Goal: Information Seeking & Learning: Check status

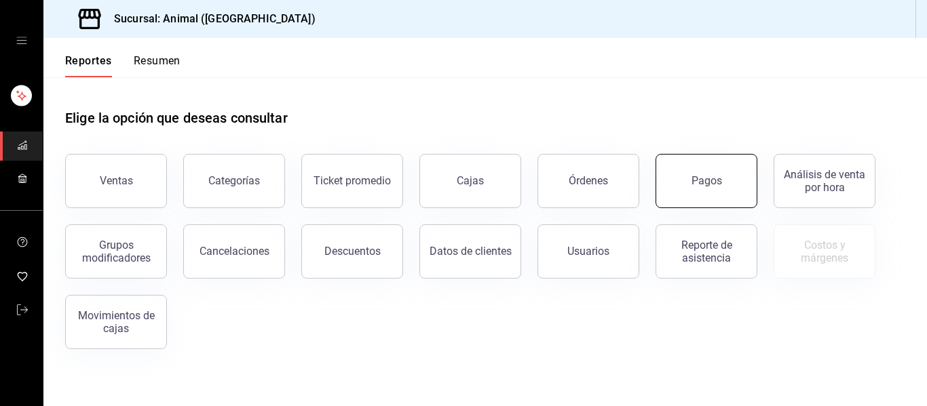
click at [696, 188] on button "Pagos" at bounding box center [706, 181] width 102 height 54
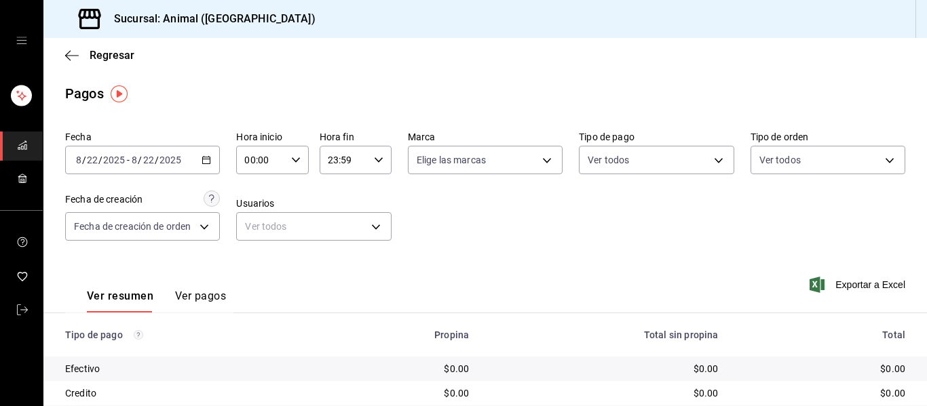
click at [300, 161] on div "00:00 Hora inicio" at bounding box center [272, 160] width 72 height 28
click at [252, 264] on button "04" at bounding box center [252, 257] width 31 height 27
type input "04:00"
click at [253, 258] on span "04" at bounding box center [252, 257] width 14 height 11
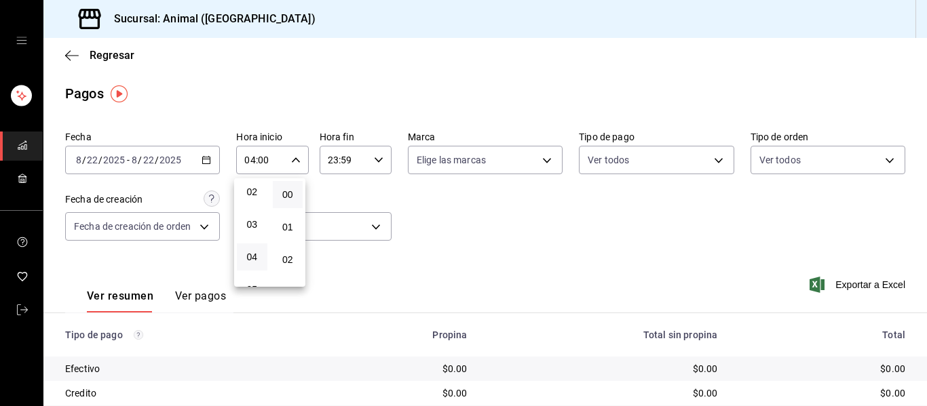
click at [442, 212] on div at bounding box center [463, 203] width 927 height 406
click at [532, 156] on body "Sucursal: Animal (Puebla) Regresar Pagos Fecha 2025-08-22 8 / 22 / 2025 - 2025-…" at bounding box center [463, 203] width 927 height 406
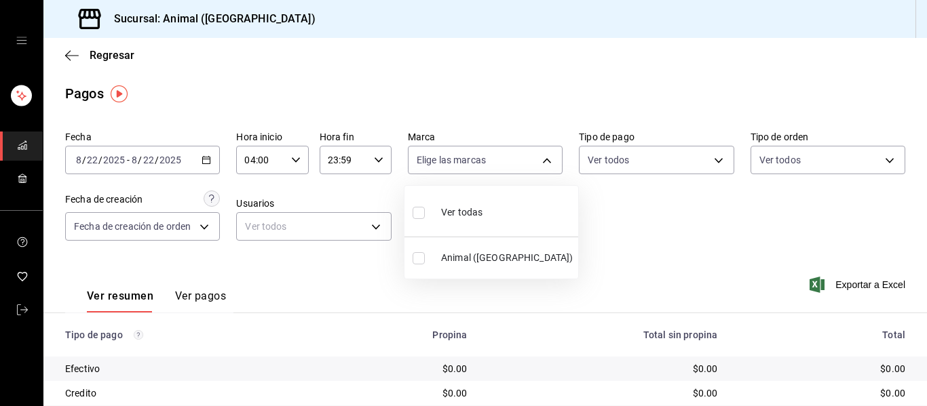
click at [475, 207] on span "Ver todas" at bounding box center [461, 213] width 41 height 14
type input "96838179-8fbb-4073-aae3-1789726318c8"
checkbox input "true"
click at [626, 213] on div at bounding box center [463, 203] width 927 height 406
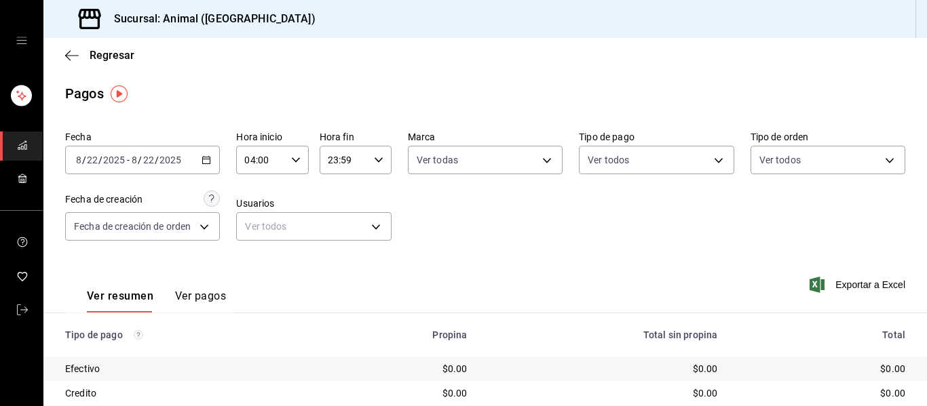
click at [632, 223] on div "Fecha 2025-08-22 8 / 22 / 2025 - 2025-08-22 8 / 22 / 2025 Hora inicio 04:00 Hor…" at bounding box center [485, 192] width 840 height 132
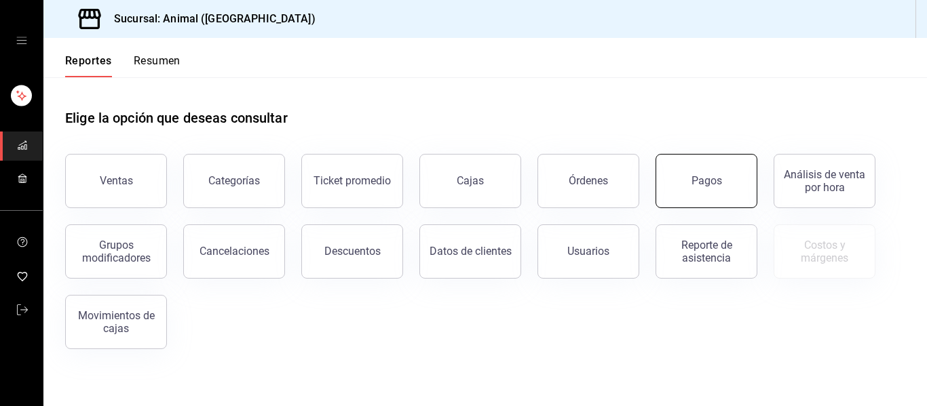
click at [700, 173] on button "Pagos" at bounding box center [706, 181] width 102 height 54
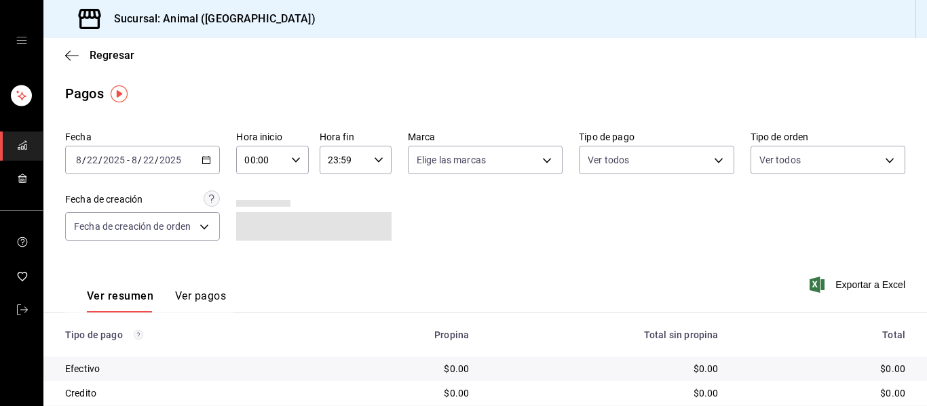
click at [203, 159] on \(Stroke\) "button" at bounding box center [206, 159] width 7 height 1
click at [707, 162] on body "Sucursal: Animal (Puebla) Regresar Pagos Fecha 2025-08-22 8 / 22 / 2025 - 2025-…" at bounding box center [463, 203] width 927 height 406
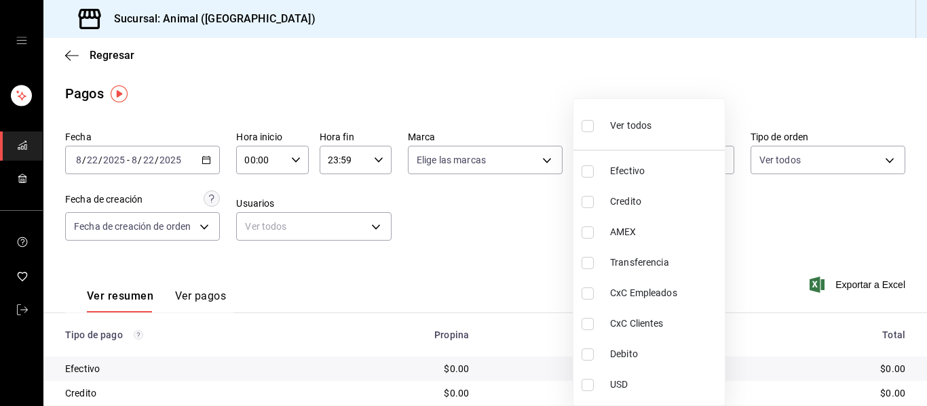
click at [760, 223] on div at bounding box center [463, 203] width 927 height 406
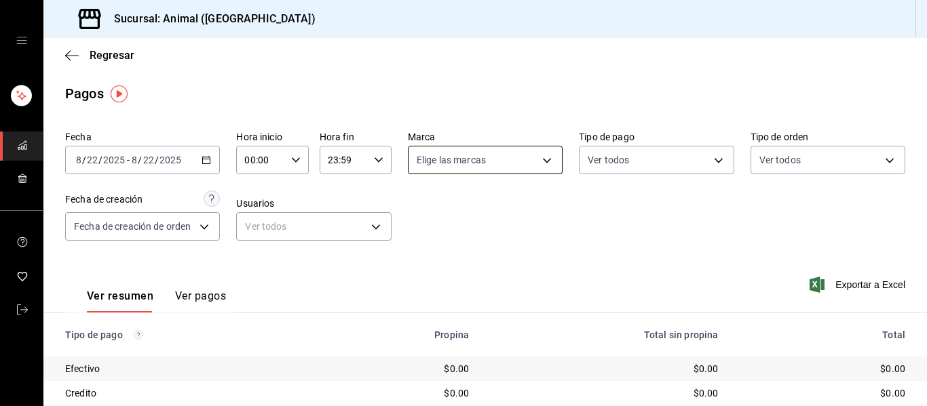
click at [541, 159] on body "Sucursal: Animal (Puebla) Regresar Pagos Fecha 2025-08-22 8 / 22 / 2025 - 2025-…" at bounding box center [463, 203] width 927 height 406
click at [469, 209] on span "Ver todas" at bounding box center [461, 213] width 41 height 14
type input "96838179-8fbb-4073-aae3-1789726318c8"
checkbox input "true"
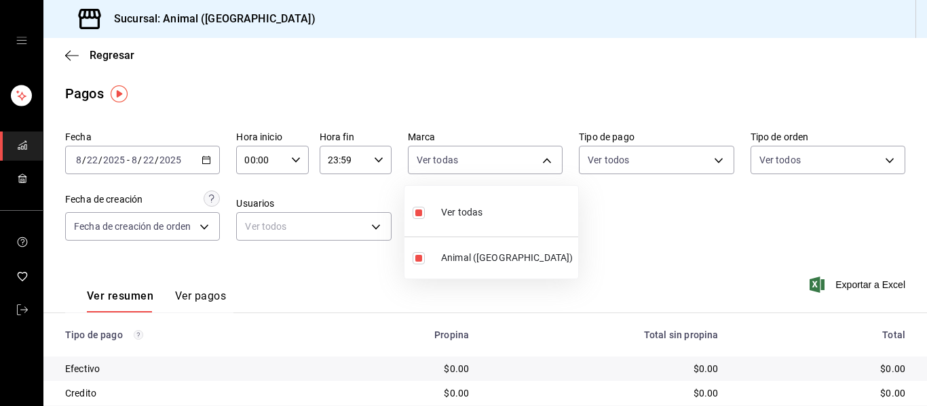
click at [716, 251] on div at bounding box center [463, 203] width 927 height 406
click at [204, 160] on icon "button" at bounding box center [205, 159] width 9 height 9
click at [200, 165] on div "2025-08-22 8 / 22 / 2025 - 2025-08-22 8 / 22 / 2025" at bounding box center [142, 160] width 155 height 28
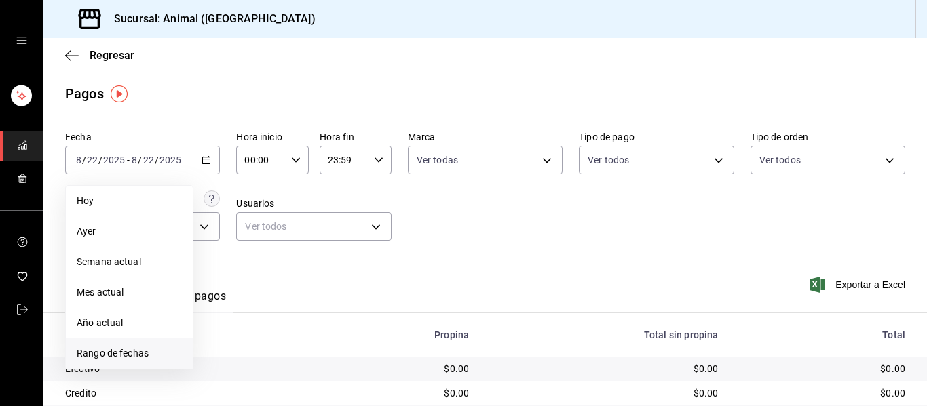
click at [125, 352] on span "Rango de fechas" at bounding box center [129, 354] width 105 height 14
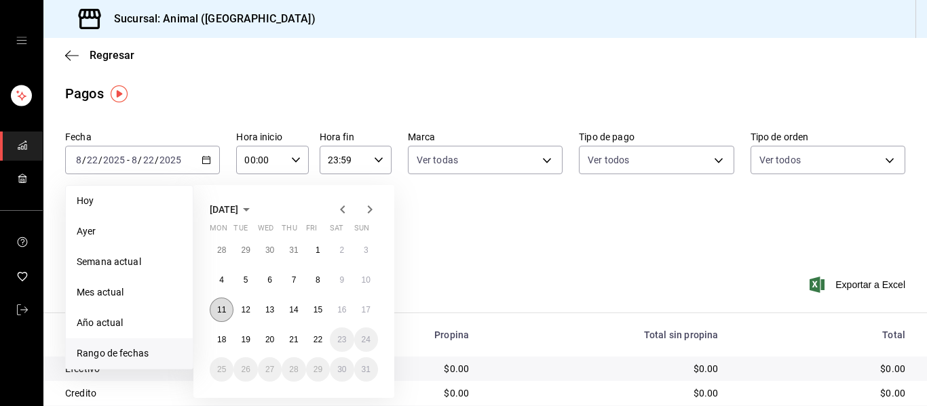
click at [223, 311] on abbr "11" at bounding box center [221, 309] width 9 height 9
click at [257, 304] on div "28 29 30 31 1 2 3 4 5 6 7 8 9 10 11 12 13 14 15 16 17 18 19 20 21 22 23 24 25 2…" at bounding box center [294, 310] width 168 height 144
click at [246, 305] on abbr "12" at bounding box center [245, 309] width 9 height 9
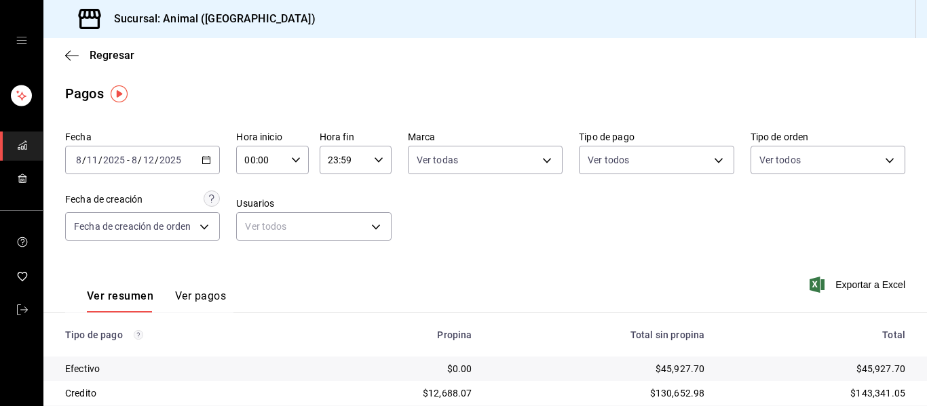
click at [292, 161] on \(Stroke\) "button" at bounding box center [296, 159] width 8 height 5
click at [253, 253] on span "04" at bounding box center [252, 257] width 14 height 11
type input "04:00"
click at [374, 161] on div at bounding box center [463, 203] width 927 height 406
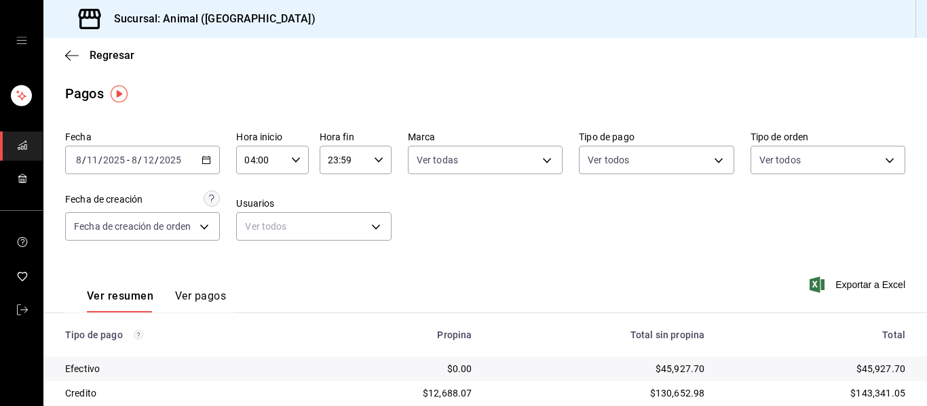
click at [374, 161] on icon "button" at bounding box center [378, 159] width 9 height 9
click at [344, 229] on button "03" at bounding box center [334, 229] width 31 height 27
type input "03:59"
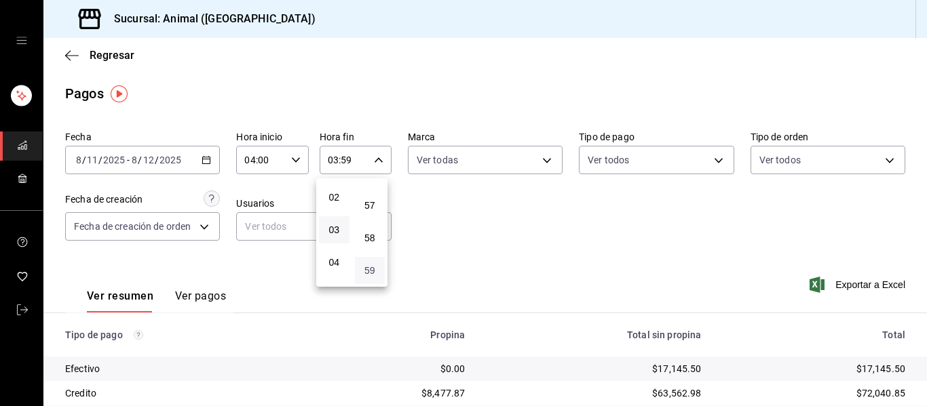
click at [366, 268] on span "59" at bounding box center [370, 270] width 14 height 11
click at [537, 166] on div at bounding box center [463, 203] width 927 height 406
click at [203, 158] on icon "button" at bounding box center [205, 159] width 9 height 9
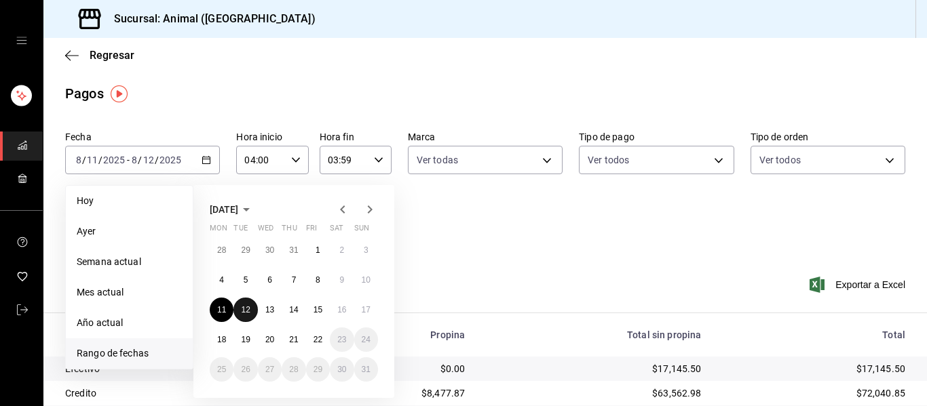
click at [246, 310] on abbr "12" at bounding box center [245, 309] width 9 height 9
click at [267, 307] on abbr "13" at bounding box center [269, 309] width 9 height 9
type input "00:00"
type input "23:59"
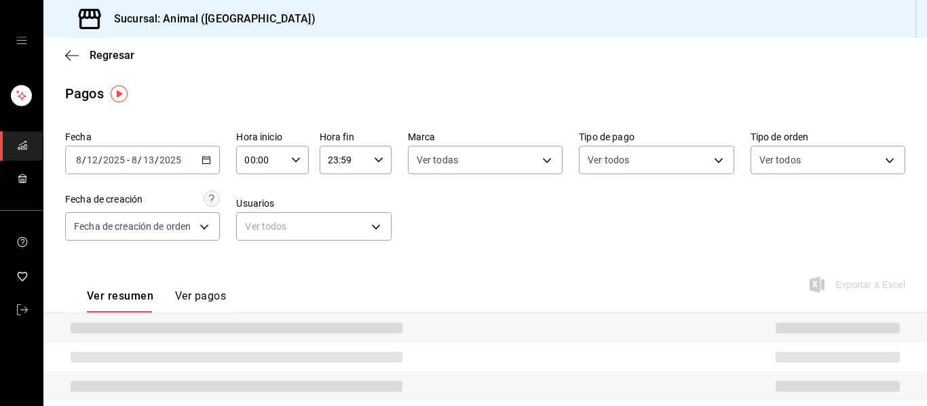
click at [296, 154] on div "00:00 Hora inicio" at bounding box center [272, 160] width 72 height 28
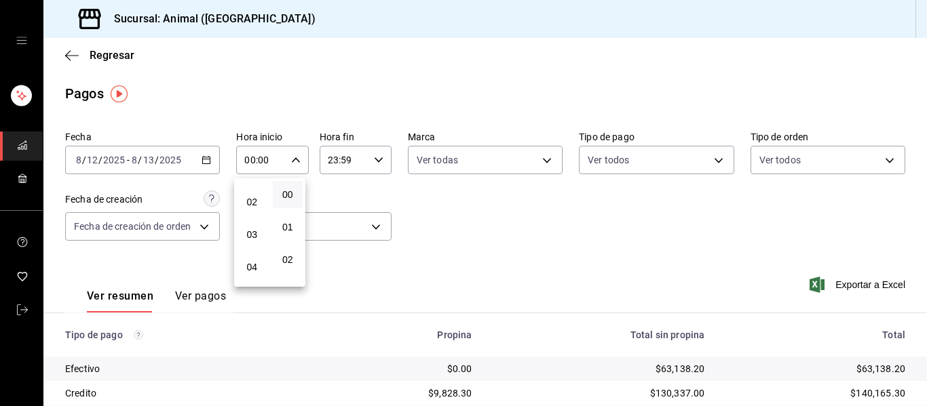
scroll to position [136, 0]
click at [256, 184] on span "04" at bounding box center [252, 189] width 14 height 11
type input "04:00"
click at [374, 156] on div at bounding box center [463, 203] width 927 height 406
click at [374, 159] on icon "button" at bounding box center [378, 159] width 9 height 9
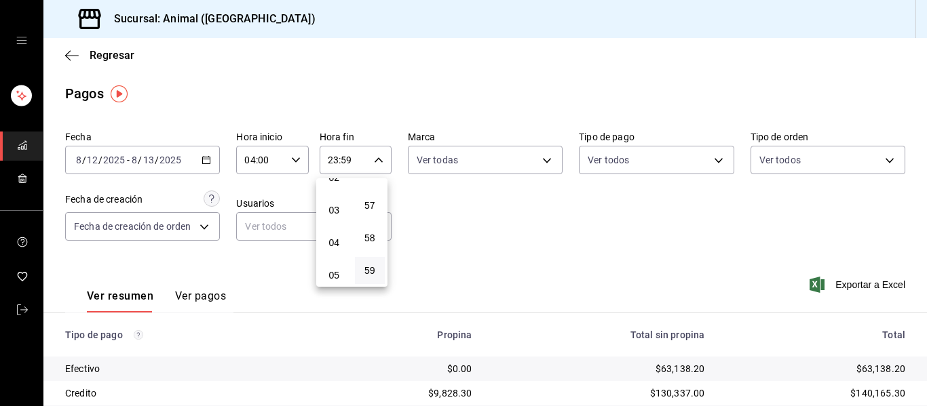
scroll to position [62, 0]
click at [334, 231] on span "03" at bounding box center [334, 230] width 14 height 11
type input "03:59"
click at [370, 269] on span "59" at bounding box center [370, 270] width 14 height 11
click at [537, 163] on div at bounding box center [463, 203] width 927 height 406
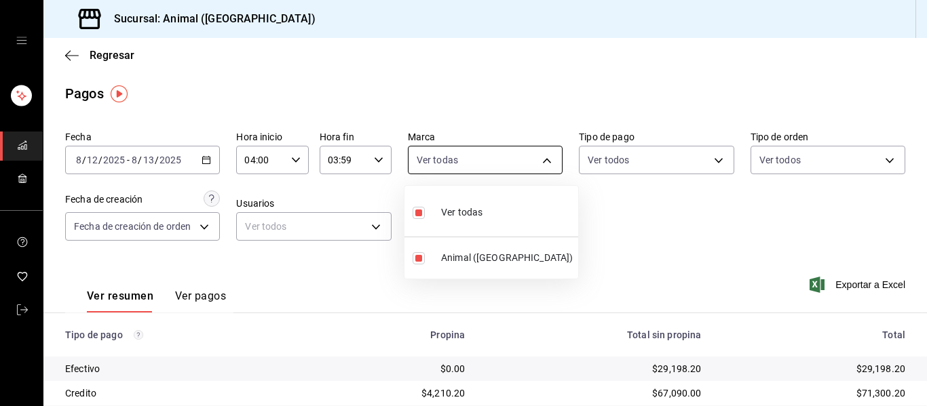
click at [546, 157] on body "Sucursal: Animal (Puebla) Regresar Pagos Fecha 2025-08-12 8 / 12 / 2025 - 2025-…" at bounding box center [463, 203] width 927 height 406
click at [463, 212] on span "Ver todas" at bounding box center [461, 213] width 41 height 14
checkbox input "false"
click at [543, 157] on div at bounding box center [463, 203] width 927 height 406
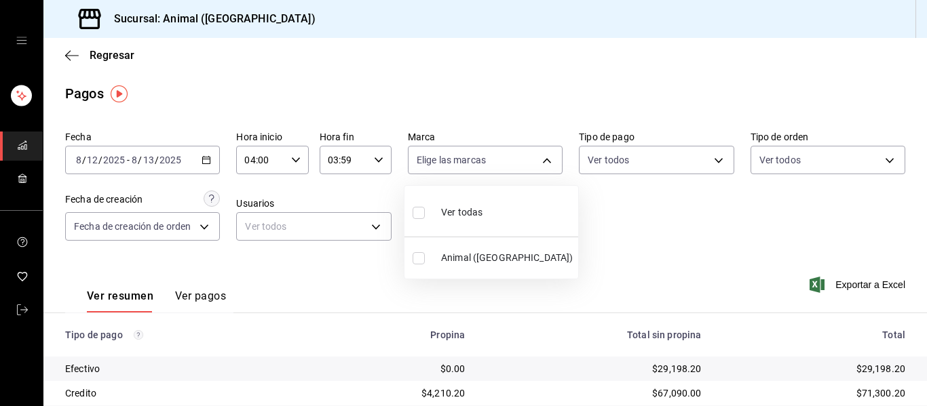
click at [492, 155] on body "Sucursal: Animal (Puebla) Regresar Pagos Fecha 2025-08-12 8 / 12 / 2025 - 2025-…" at bounding box center [463, 203] width 927 height 406
click at [483, 205] on li "Ver todas" at bounding box center [491, 211] width 174 height 40
type input "96838179-8fbb-4073-aae3-1789726318c8"
checkbox input "true"
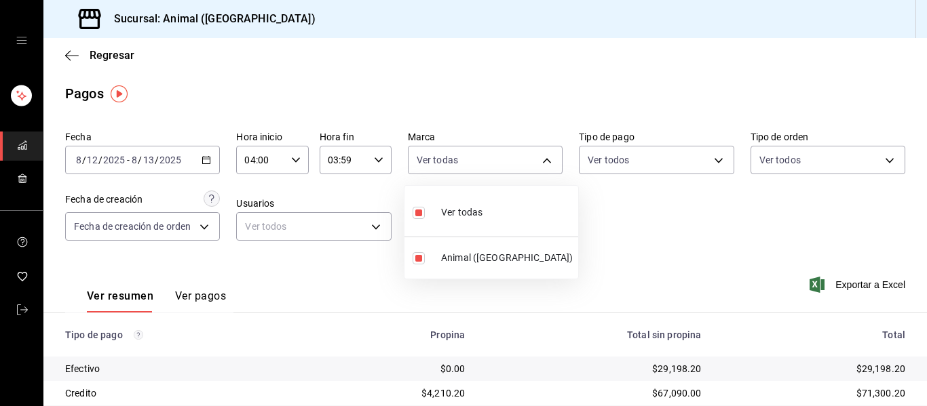
click at [622, 209] on div at bounding box center [463, 203] width 927 height 406
click at [206, 165] on div "2025-08-12 8 / 12 / 2025 - 2025-08-13 8 / 13 / 2025" at bounding box center [142, 160] width 155 height 28
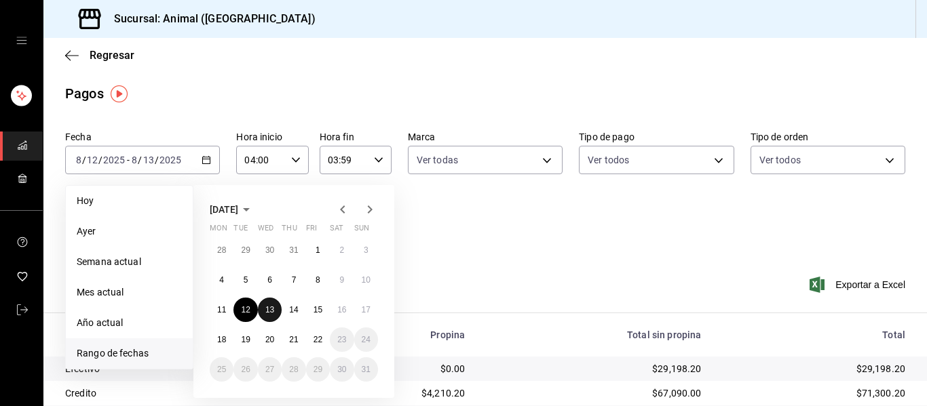
click at [269, 313] on abbr "13" at bounding box center [269, 309] width 9 height 9
click at [298, 313] on button "14" at bounding box center [294, 310] width 24 height 24
type input "00:00"
type input "23:59"
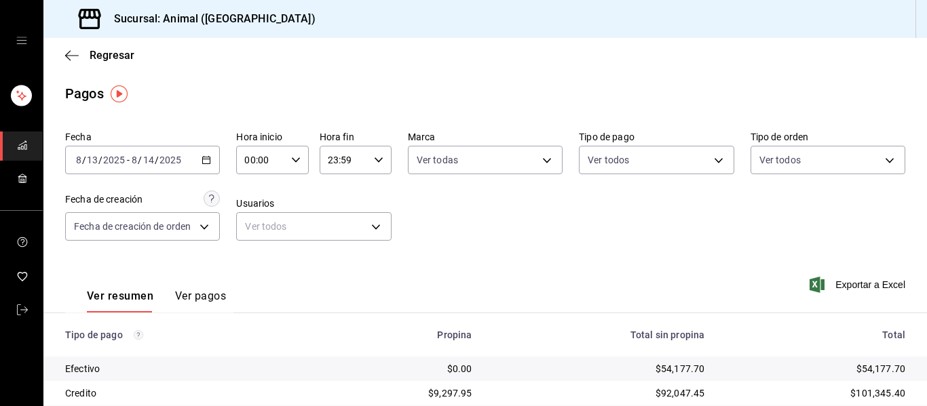
click at [292, 163] on icon "button" at bounding box center [295, 159] width 9 height 9
click at [249, 254] on span "04" at bounding box center [252, 257] width 14 height 11
type input "04:00"
click at [533, 156] on div at bounding box center [463, 203] width 927 height 406
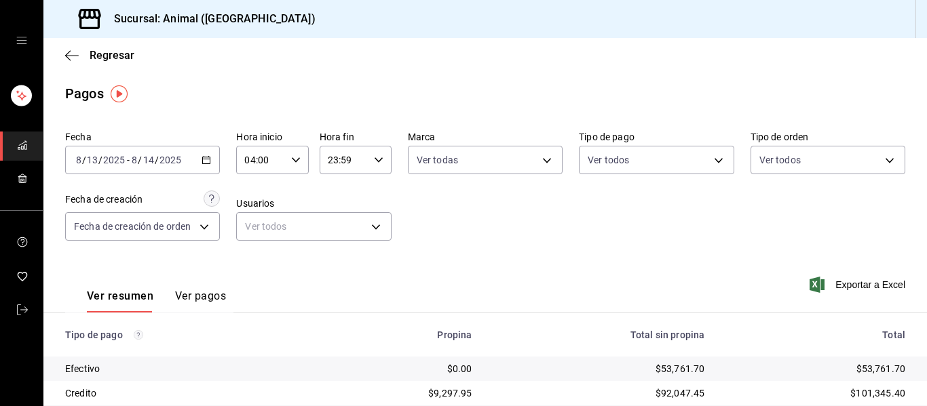
click at [374, 157] on icon "button" at bounding box center [378, 159] width 9 height 9
click at [329, 225] on span "03" at bounding box center [334, 224] width 14 height 11
type input "03:59"
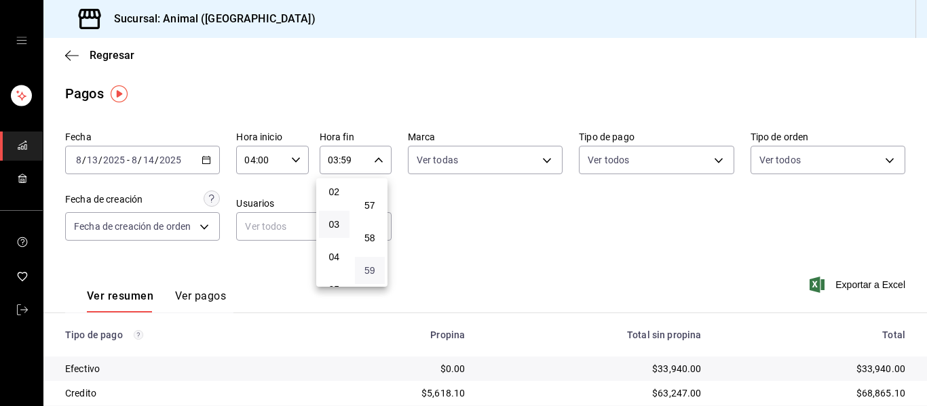
click at [374, 269] on span "59" at bounding box center [370, 270] width 14 height 11
click at [543, 162] on div at bounding box center [463, 203] width 927 height 406
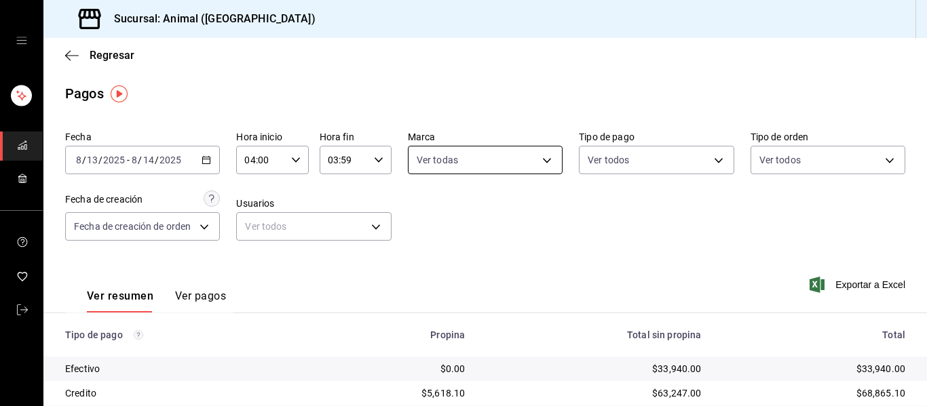
click at [471, 162] on body "Sucursal: Animal (Puebla) Regresar Pagos Fecha 2025-08-13 8 / 13 / 2025 - 2025-…" at bounding box center [463, 203] width 927 height 406
click at [458, 205] on div "Ver todas" at bounding box center [447, 211] width 70 height 29
checkbox input "false"
click at [541, 157] on div at bounding box center [463, 203] width 927 height 406
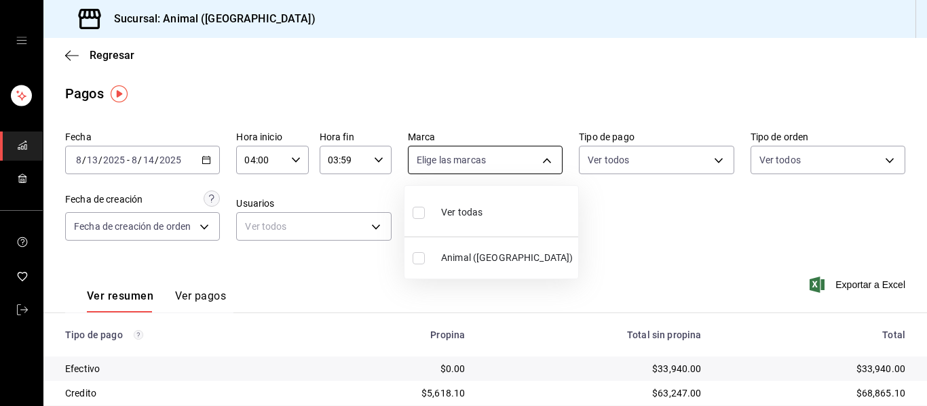
click at [537, 160] on body "Sucursal: Animal (Puebla) Regresar Pagos Fecha 2025-08-13 8 / 13 / 2025 - 2025-…" at bounding box center [463, 203] width 927 height 406
click at [449, 212] on span "Ver todas" at bounding box center [461, 213] width 41 height 14
type input "96838179-8fbb-4073-aae3-1789726318c8"
checkbox input "true"
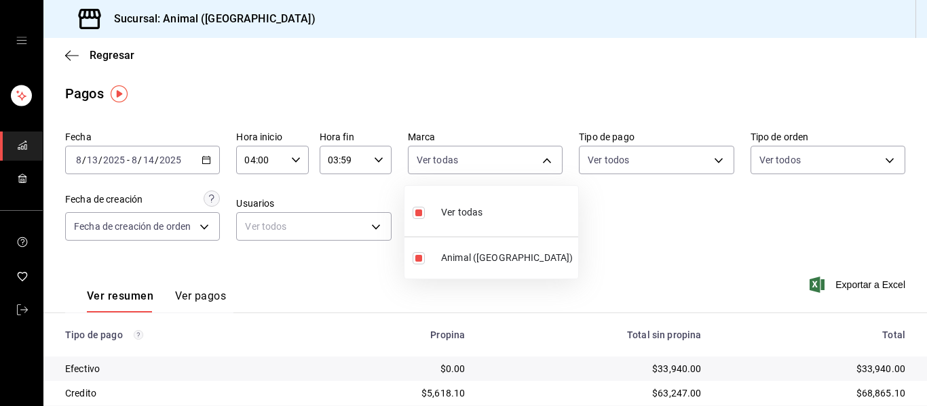
click at [611, 229] on div at bounding box center [463, 203] width 927 height 406
click at [206, 155] on div "2025-08-13 8 / 13 / 2025 - 2025-08-14 8 / 14 / 2025" at bounding box center [142, 160] width 155 height 28
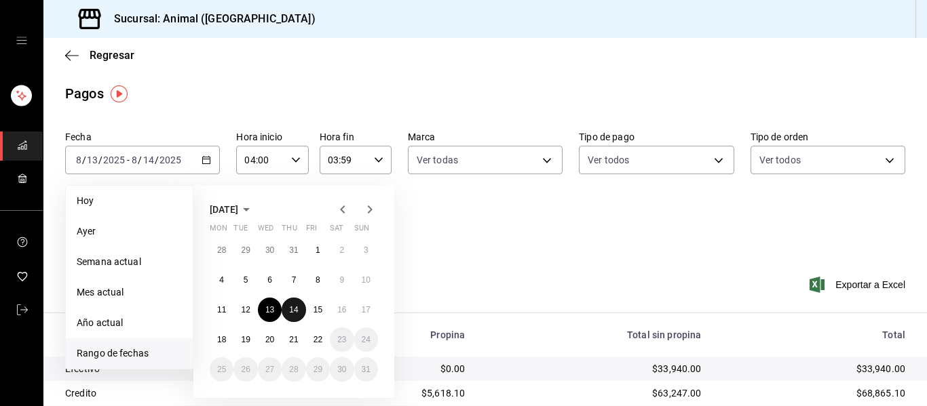
click at [292, 307] on abbr "14" at bounding box center [293, 309] width 9 height 9
click at [315, 306] on abbr "15" at bounding box center [317, 309] width 9 height 9
type input "00:00"
type input "23:59"
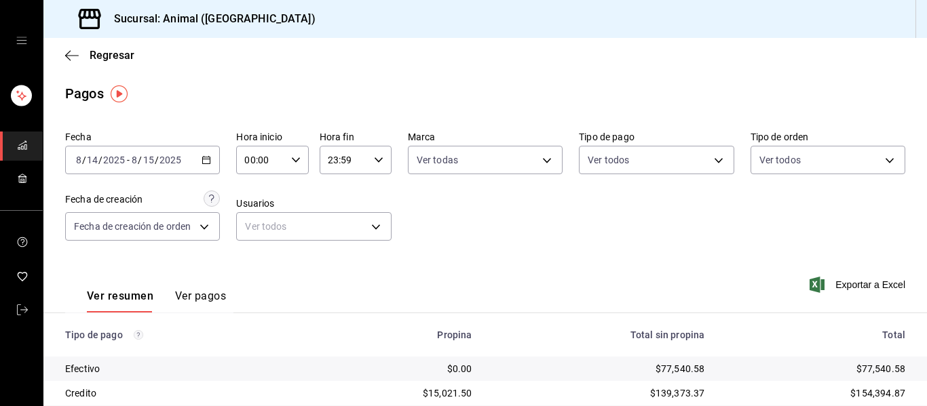
click at [292, 161] on icon "button" at bounding box center [295, 159] width 9 height 9
click at [242, 185] on button "04" at bounding box center [252, 189] width 31 height 27
type input "04:00"
click at [252, 184] on span "04" at bounding box center [252, 189] width 14 height 11
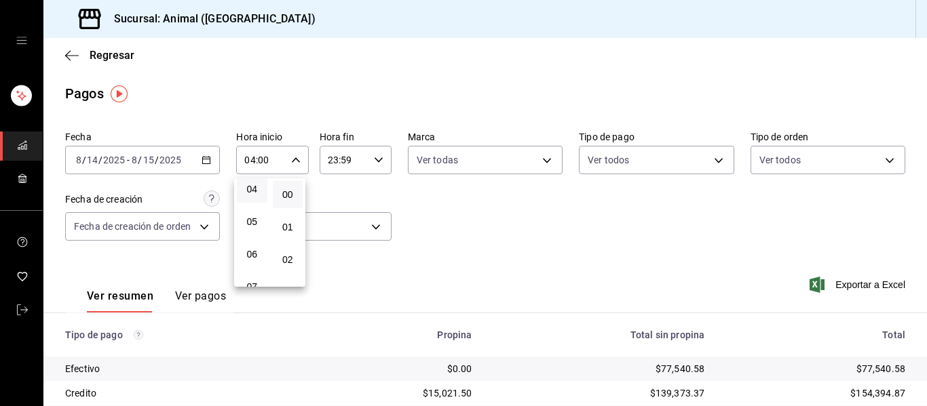
click at [377, 158] on div at bounding box center [463, 203] width 927 height 406
click at [368, 163] on div "23:59 Hora fin" at bounding box center [356, 160] width 72 height 28
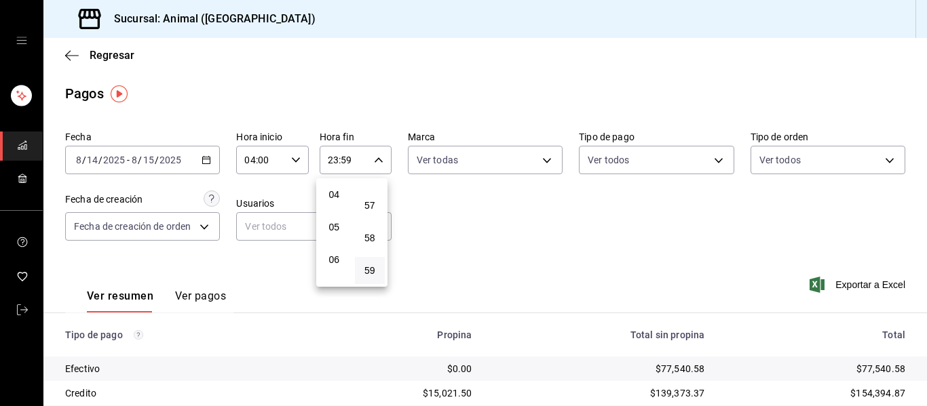
scroll to position [62, 0]
click at [338, 228] on span "03" at bounding box center [334, 230] width 14 height 11
type input "03:59"
click at [373, 269] on span "59" at bounding box center [370, 270] width 14 height 11
click at [583, 220] on div at bounding box center [463, 203] width 927 height 406
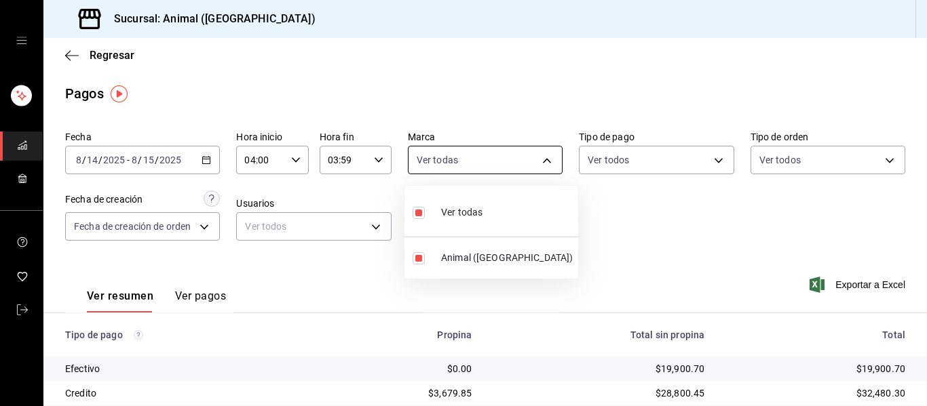
click at [543, 159] on body "Sucursal: Animal (Puebla) Regresar Pagos Fecha 2025-08-14 8 / 14 / 2025 - 2025-…" at bounding box center [463, 203] width 927 height 406
click at [464, 204] on div "Ver todas" at bounding box center [447, 211] width 70 height 29
checkbox input "false"
click at [460, 204] on div "Ver todas" at bounding box center [447, 211] width 70 height 29
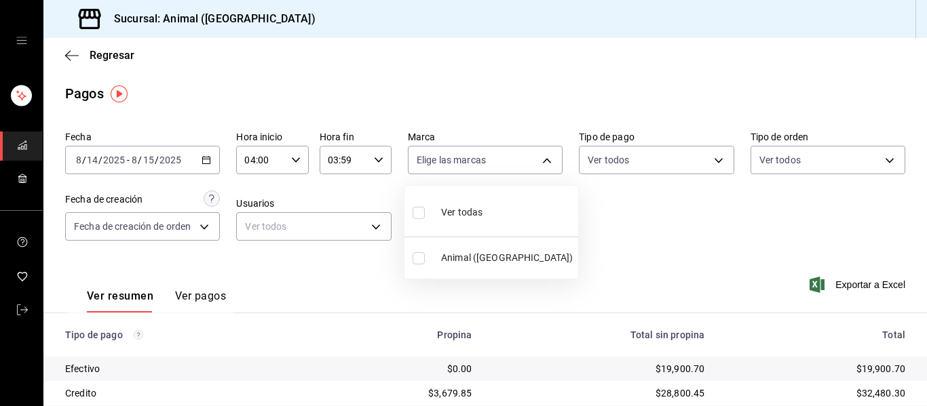
type input "96838179-8fbb-4073-aae3-1789726318c8"
checkbox input "true"
click at [586, 238] on div at bounding box center [463, 203] width 927 height 406
click at [204, 161] on icon "button" at bounding box center [205, 159] width 9 height 9
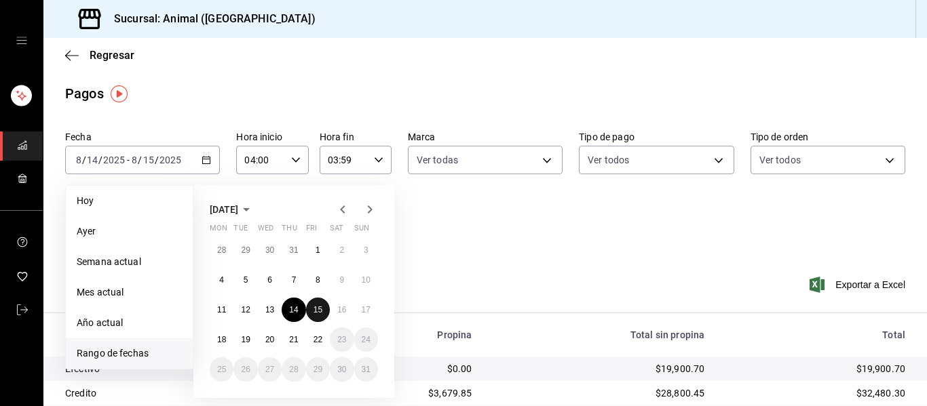
click at [321, 305] on abbr "15" at bounding box center [317, 309] width 9 height 9
click at [341, 307] on abbr "16" at bounding box center [341, 309] width 9 height 9
type input "00:00"
type input "23:59"
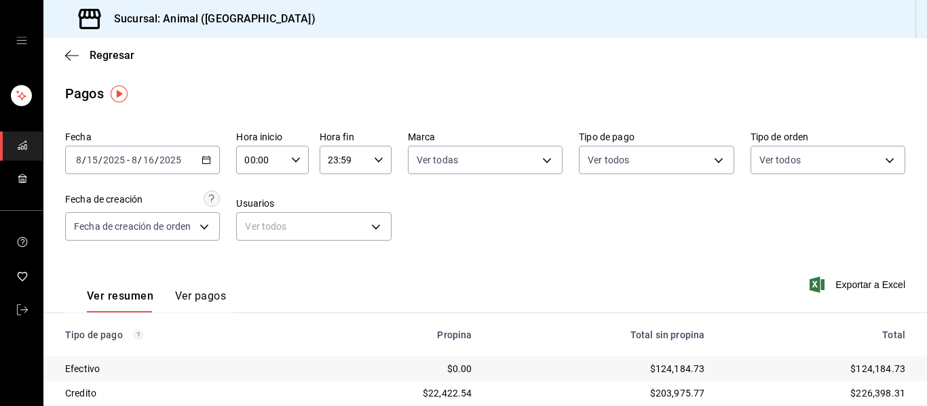
click at [291, 161] on icon "button" at bounding box center [295, 159] width 9 height 9
click at [252, 189] on span "04" at bounding box center [252, 189] width 14 height 11
type input "04:00"
click at [438, 193] on div at bounding box center [463, 203] width 927 height 406
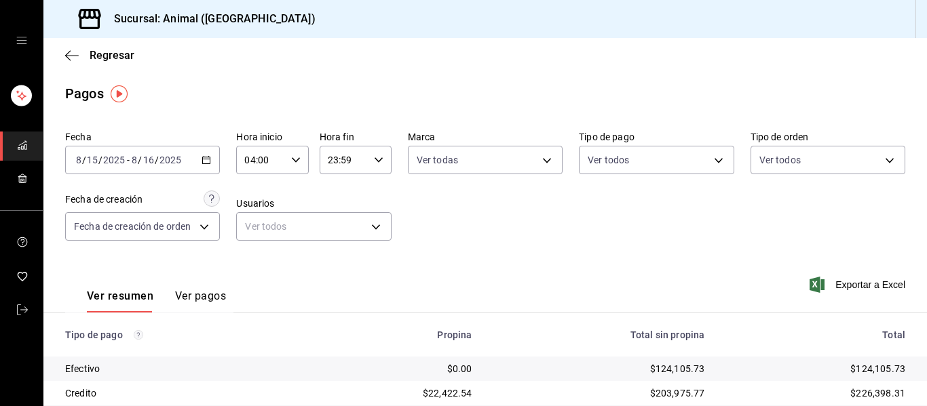
click at [375, 159] on icon "button" at bounding box center [378, 159] width 9 height 9
click at [329, 220] on span "03" at bounding box center [334, 224] width 14 height 11
type input "03:59"
click at [374, 266] on span "59" at bounding box center [370, 270] width 14 height 11
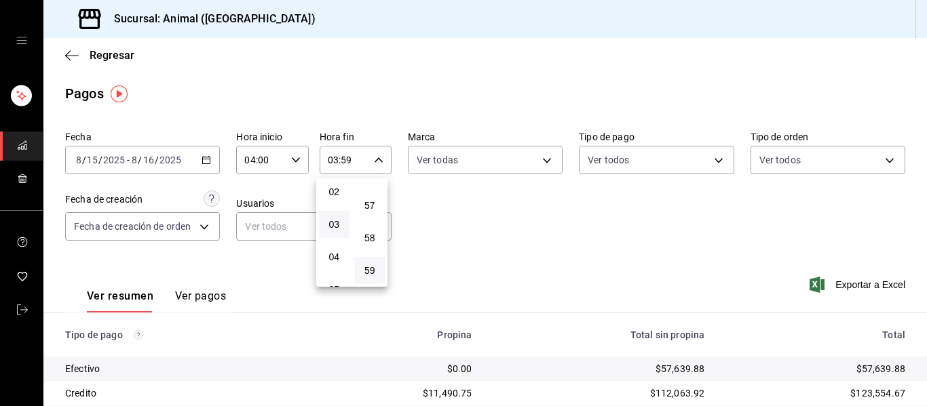
click at [497, 213] on div at bounding box center [463, 203] width 927 height 406
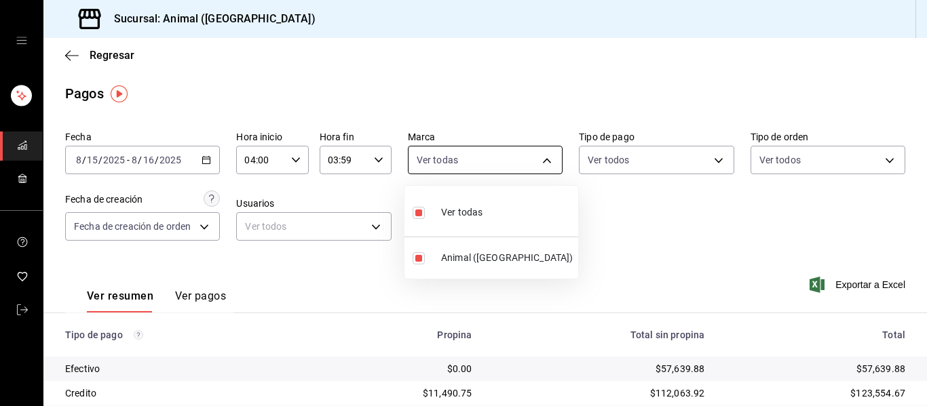
click at [545, 159] on body "Sucursal: Animal (Puebla) Regresar Pagos Fecha 2025-08-15 8 / 15 / 2025 - 2025-…" at bounding box center [463, 203] width 927 height 406
click at [469, 204] on div "Ver todas" at bounding box center [447, 211] width 70 height 29
checkbox input "false"
click at [546, 162] on div at bounding box center [463, 203] width 927 height 406
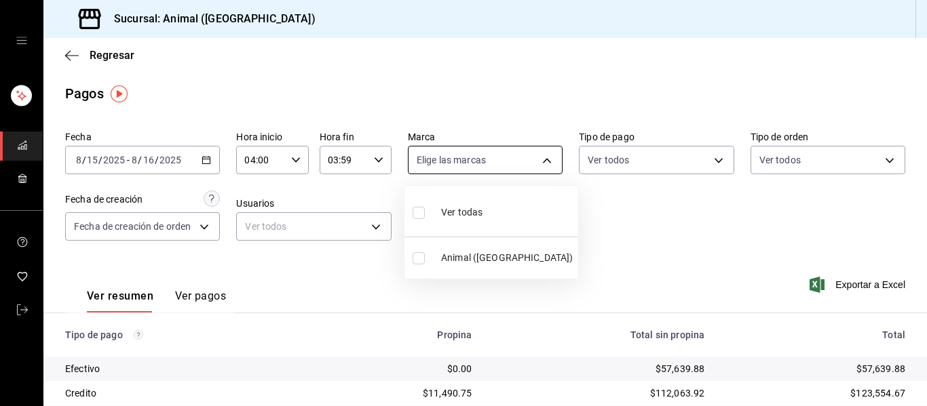
click at [547, 160] on body "Sucursal: Animal (Puebla) Regresar Pagos Fecha 2025-08-15 8 / 15 / 2025 - 2025-…" at bounding box center [463, 203] width 927 height 406
click at [476, 210] on span "Ver todas" at bounding box center [461, 213] width 41 height 14
type input "96838179-8fbb-4073-aae3-1789726318c8"
checkbox input "true"
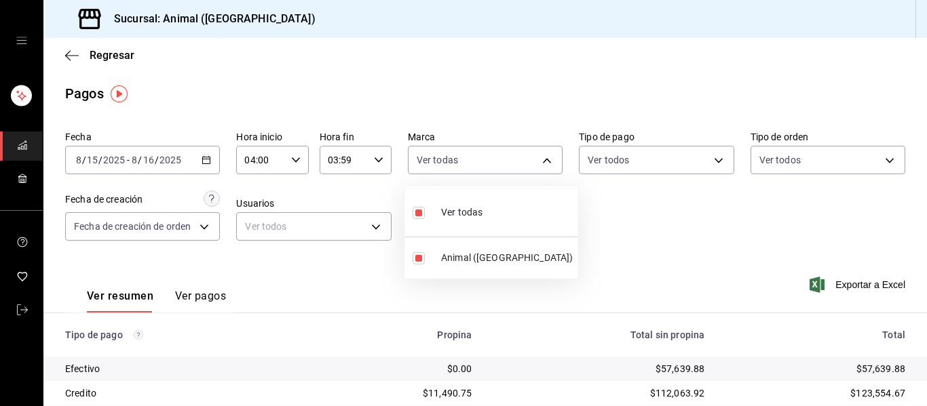
click at [697, 255] on div at bounding box center [463, 203] width 927 height 406
click at [546, 158] on body "Sucursal: Animal (Puebla) Regresar Pagos Fecha 2025-08-15 8 / 15 / 2025 - 2025-…" at bounding box center [463, 203] width 927 height 406
click at [472, 208] on span "Ver todas" at bounding box center [461, 213] width 41 height 14
checkbox input "false"
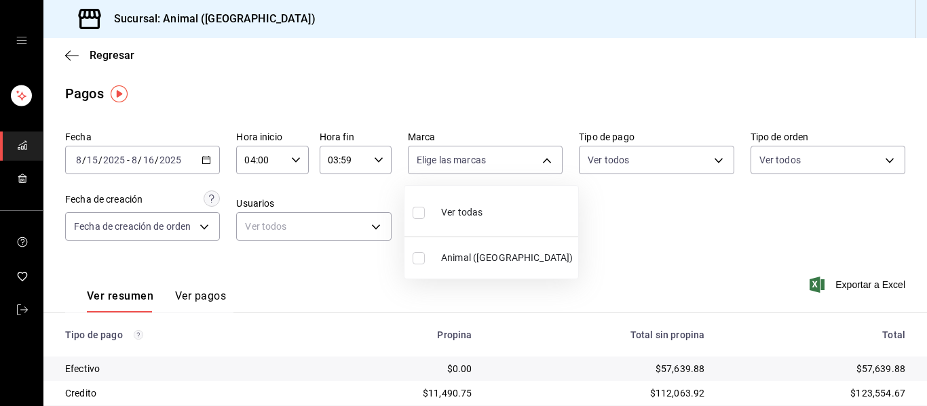
click at [568, 206] on div at bounding box center [463, 203] width 927 height 406
click at [547, 154] on body "Sucursal: Animal (Puebla) Regresar Pagos Fecha 2025-08-15 8 / 15 / 2025 - 2025-…" at bounding box center [463, 203] width 927 height 406
click at [474, 206] on span "Ver todas" at bounding box center [461, 213] width 41 height 14
type input "96838179-8fbb-4073-aae3-1789726318c8"
checkbox input "true"
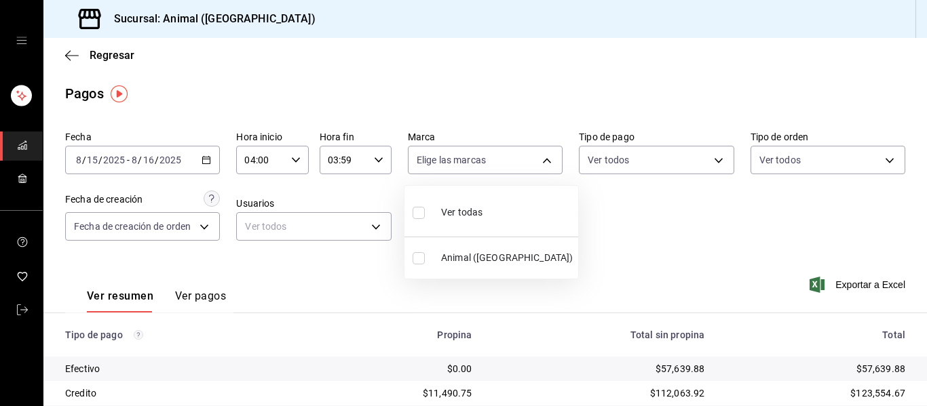
checkbox input "true"
click at [647, 233] on div at bounding box center [463, 203] width 927 height 406
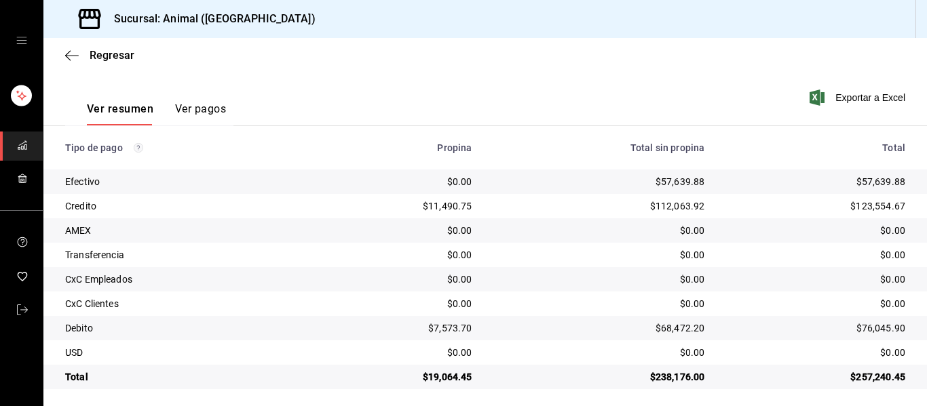
scroll to position [193, 0]
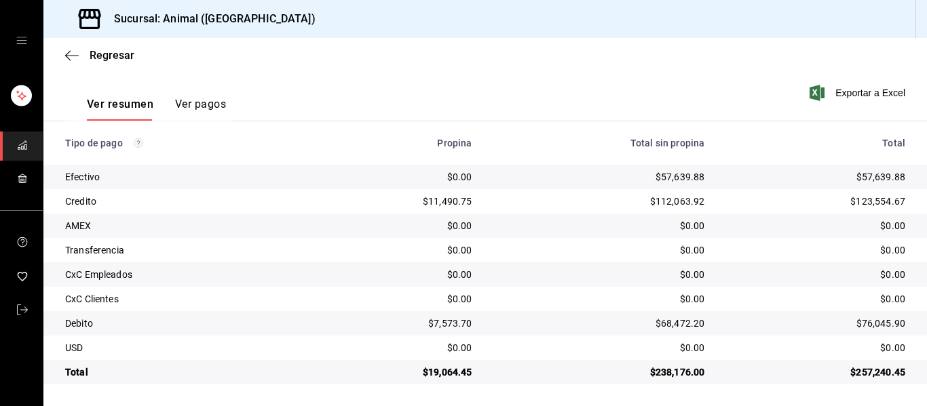
click at [533, 292] on td "$0.00" at bounding box center [598, 299] width 233 height 24
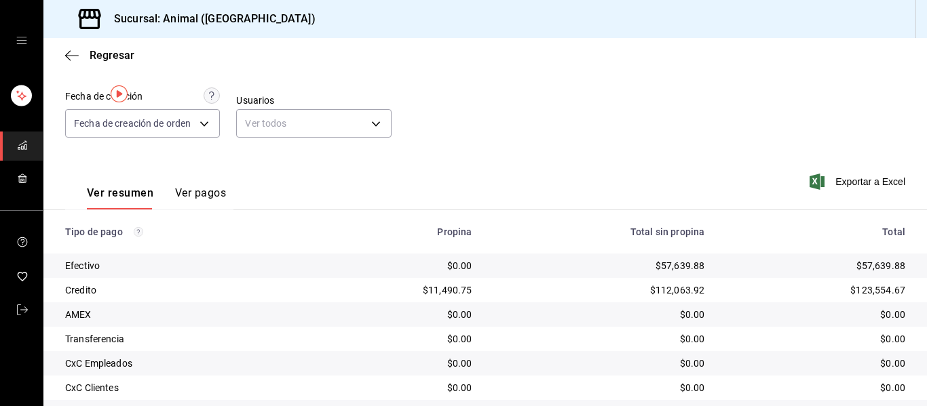
scroll to position [0, 0]
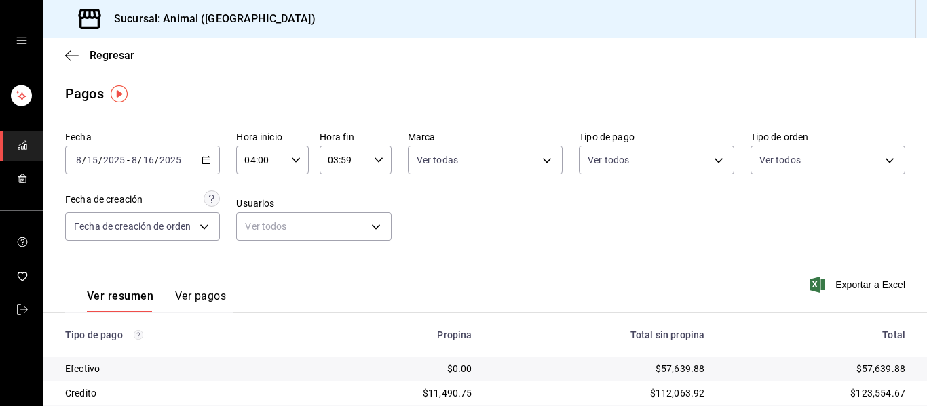
click at [205, 161] on icon "button" at bounding box center [205, 159] width 9 height 9
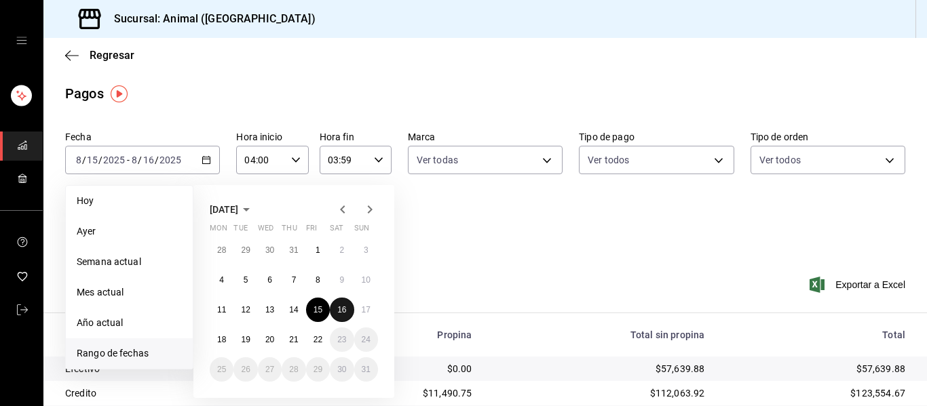
click at [343, 307] on abbr "16" at bounding box center [341, 309] width 9 height 9
click at [360, 309] on button "17" at bounding box center [366, 310] width 24 height 24
type input "00:00"
type input "23:59"
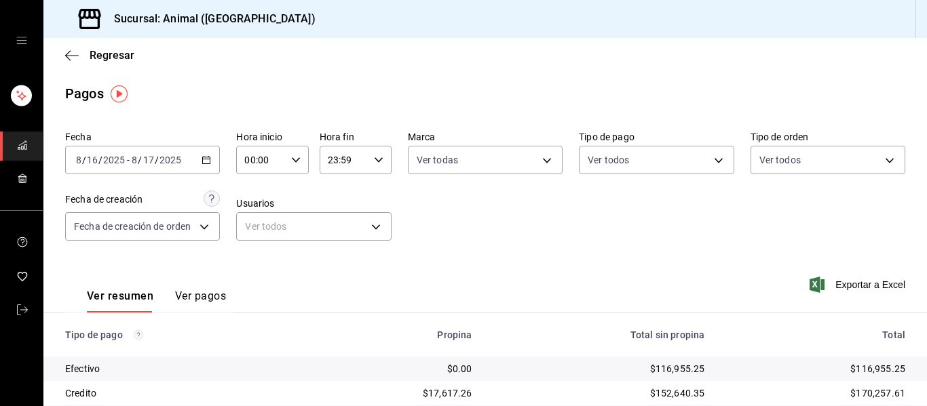
click at [291, 161] on icon "button" at bounding box center [295, 159] width 9 height 9
click at [251, 252] on span "04" at bounding box center [252, 257] width 14 height 11
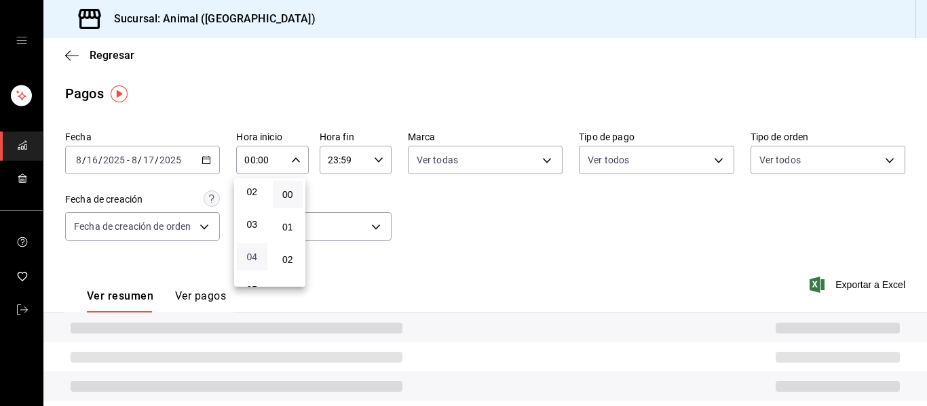
type input "04:00"
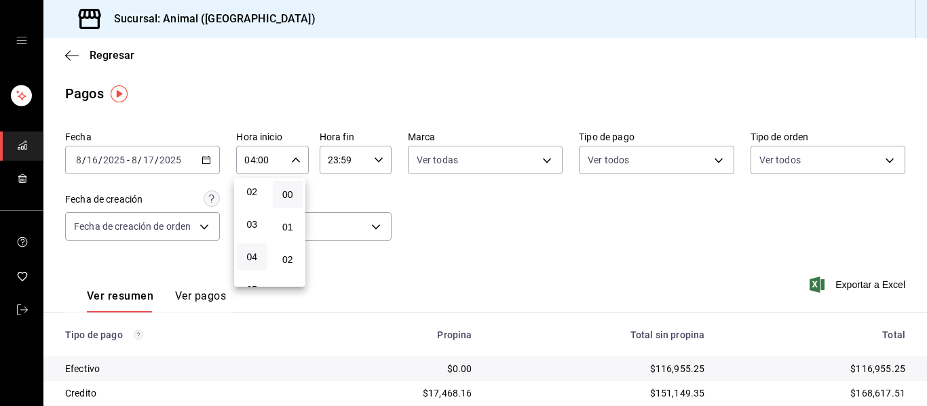
click at [374, 156] on div at bounding box center [463, 203] width 927 height 406
click at [374, 156] on icon "button" at bounding box center [378, 159] width 9 height 9
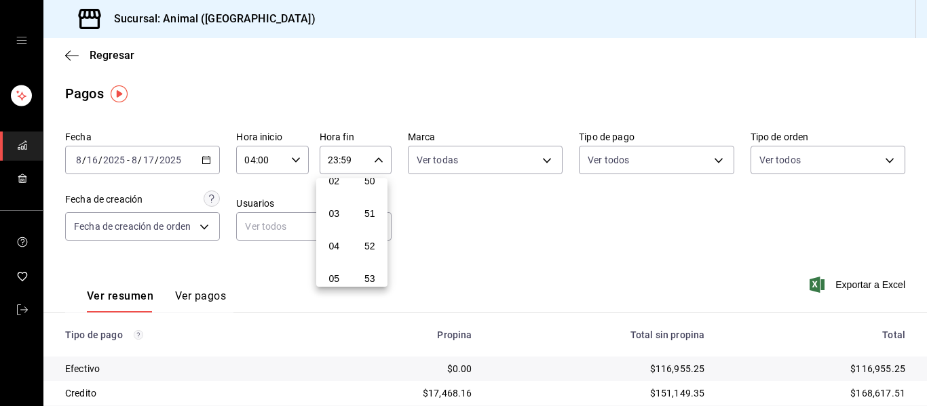
scroll to position [62, 0]
click at [333, 226] on span "03" at bounding box center [334, 230] width 14 height 11
type input "03:59"
click at [369, 267] on span "59" at bounding box center [370, 270] width 14 height 11
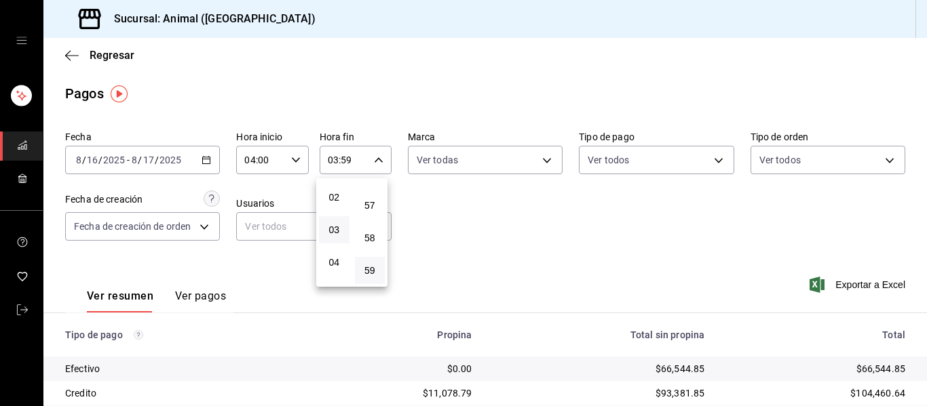
click at [535, 157] on div at bounding box center [463, 203] width 927 height 406
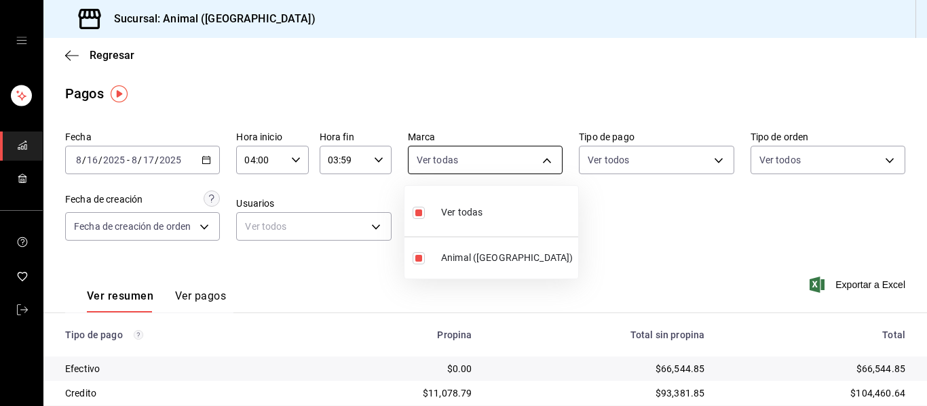
click at [543, 159] on body "Sucursal: Animal (Puebla) Regresar Pagos Fecha 2025-08-16 8 / 16 / 2025 - 2025-…" at bounding box center [463, 203] width 927 height 406
click at [476, 207] on span "Ver todas" at bounding box center [461, 213] width 41 height 14
checkbox input "false"
click at [541, 158] on div at bounding box center [463, 203] width 927 height 406
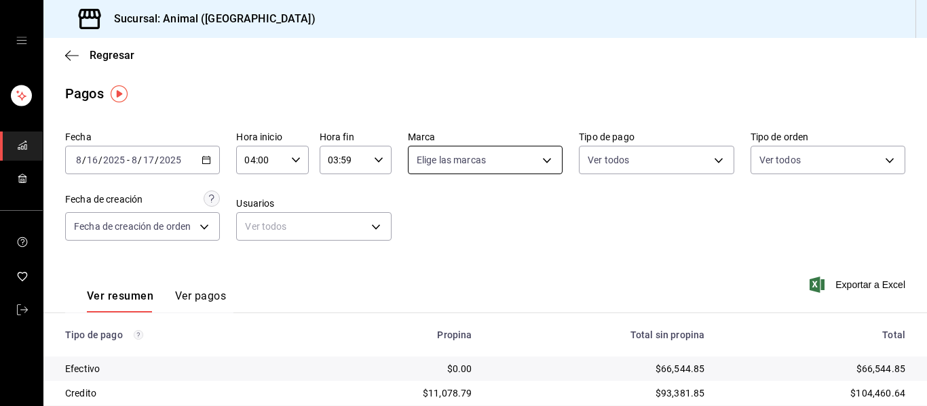
click at [541, 153] on body "Sucursal: Animal (Puebla) Regresar Pagos Fecha 2025-08-16 8 / 16 / 2025 - 2025-…" at bounding box center [463, 203] width 927 height 406
click at [465, 217] on span "Ver todas" at bounding box center [461, 213] width 41 height 14
type input "96838179-8fbb-4073-aae3-1789726318c8"
checkbox input "true"
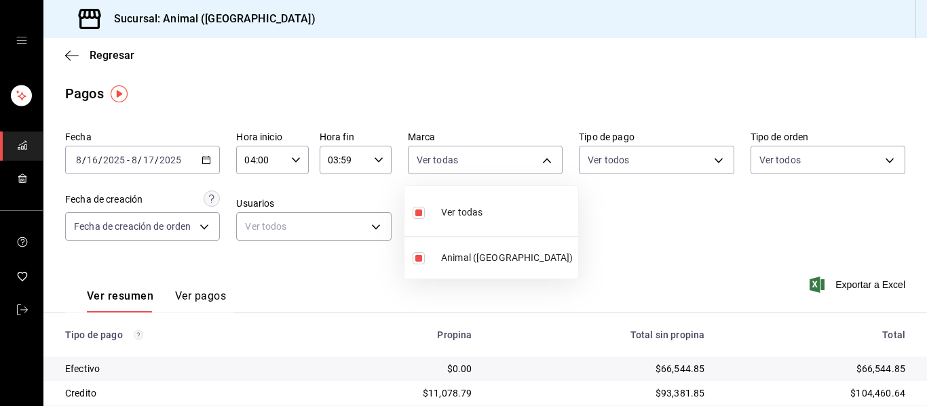
click at [572, 227] on div at bounding box center [463, 203] width 927 height 406
click at [206, 162] on icon "button" at bounding box center [205, 159] width 9 height 9
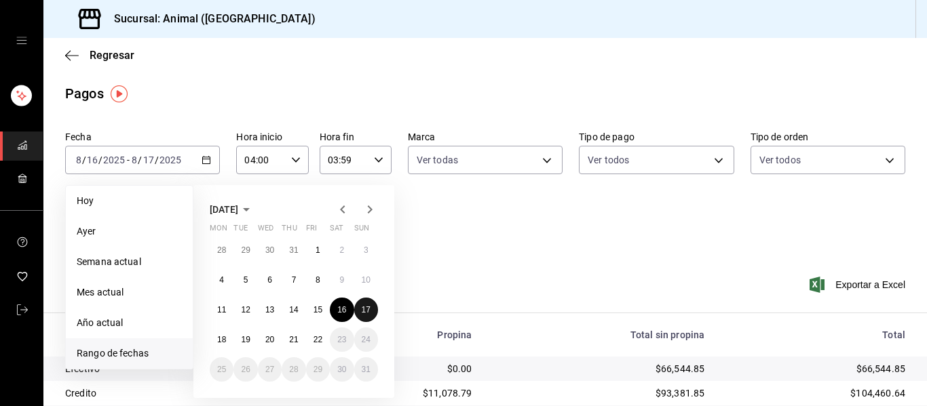
click at [365, 311] on abbr "17" at bounding box center [366, 309] width 9 height 9
click at [220, 338] on abbr "18" at bounding box center [221, 339] width 9 height 9
type input "00:00"
type input "23:59"
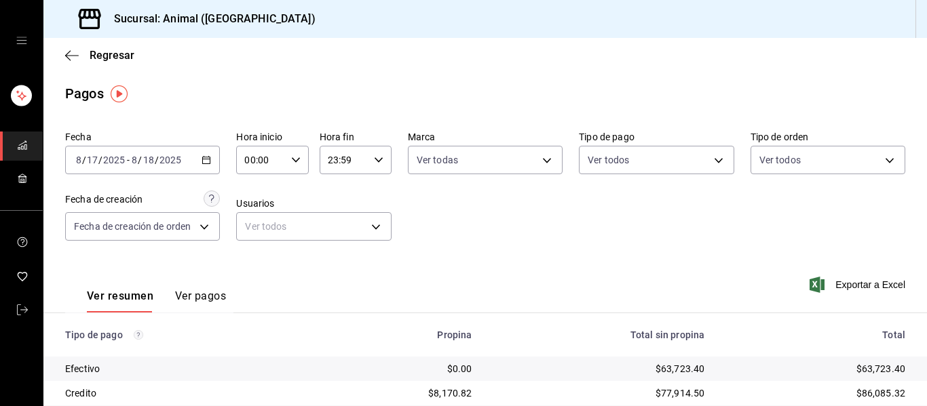
click at [291, 163] on icon "button" at bounding box center [295, 159] width 9 height 9
click at [253, 252] on span "04" at bounding box center [252, 257] width 14 height 11
type input "04:00"
click at [375, 155] on div at bounding box center [463, 203] width 927 height 406
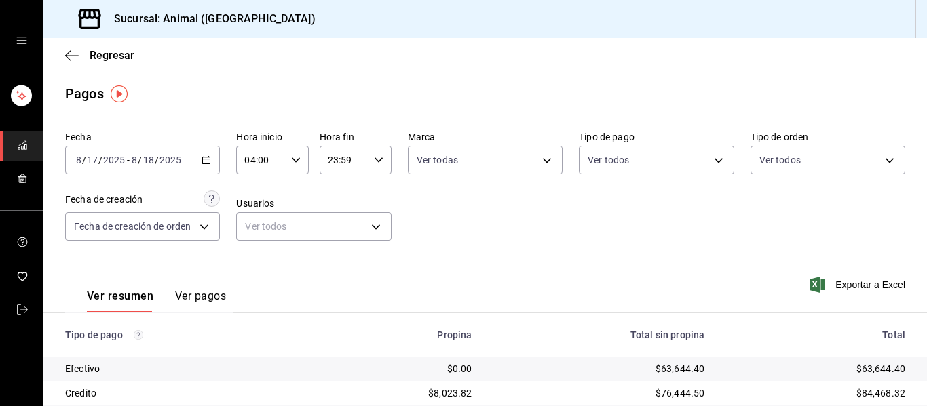
click at [375, 155] on div "23:59 Hora fin" at bounding box center [356, 160] width 72 height 28
click at [338, 221] on span "03" at bounding box center [334, 224] width 14 height 11
type input "03:59"
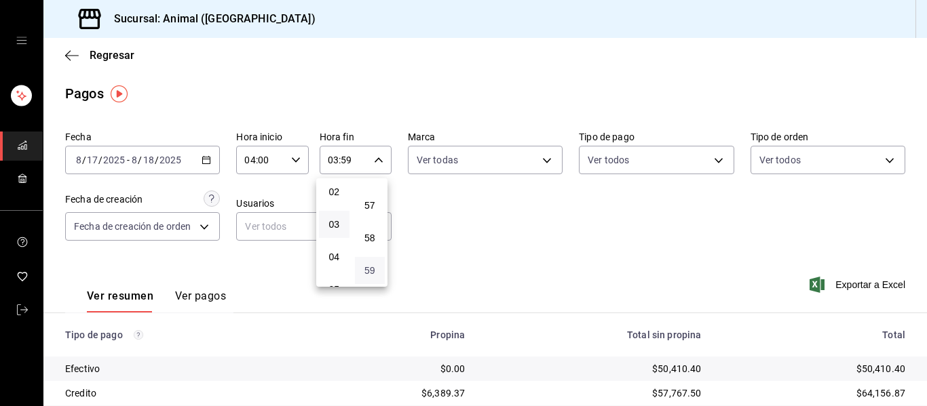
click at [374, 266] on span "59" at bounding box center [370, 270] width 14 height 11
click at [491, 200] on div at bounding box center [463, 203] width 927 height 406
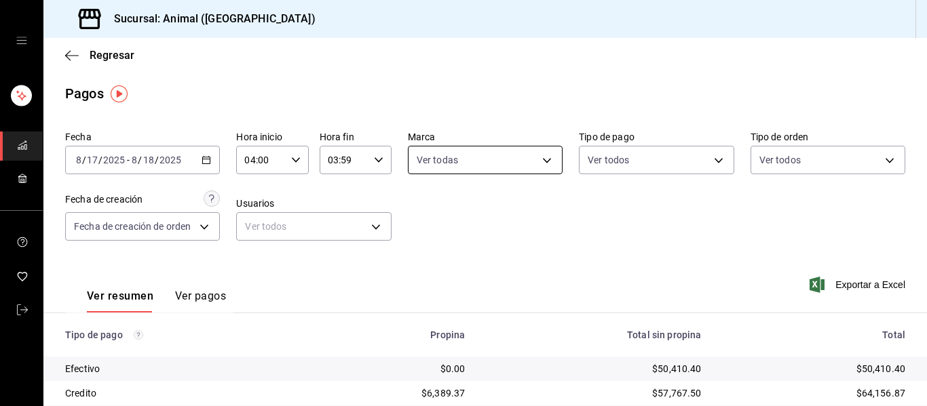
click at [536, 151] on body "Sucursal: Animal (Puebla) Regresar Pagos Fecha 2025-08-17 8 / 17 / 2025 - 2025-…" at bounding box center [463, 203] width 927 height 406
click at [478, 204] on div "Ver todas" at bounding box center [447, 211] width 70 height 29
checkbox input "false"
click at [537, 157] on div at bounding box center [463, 203] width 927 height 406
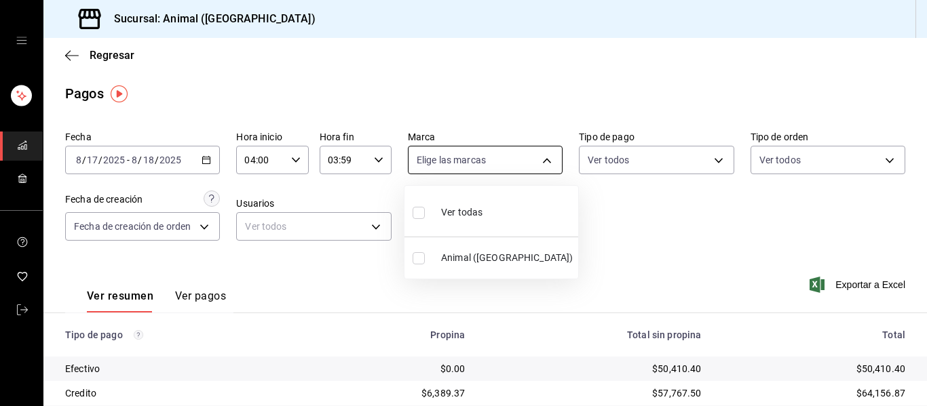
click at [546, 155] on body "Sucursal: Animal (Puebla) Regresar Pagos Fecha 2025-08-17 8 / 17 / 2025 - 2025-…" at bounding box center [463, 203] width 927 height 406
click at [465, 210] on span "Ver todas" at bounding box center [461, 213] width 41 height 14
type input "96838179-8fbb-4073-aae3-1789726318c8"
checkbox input "true"
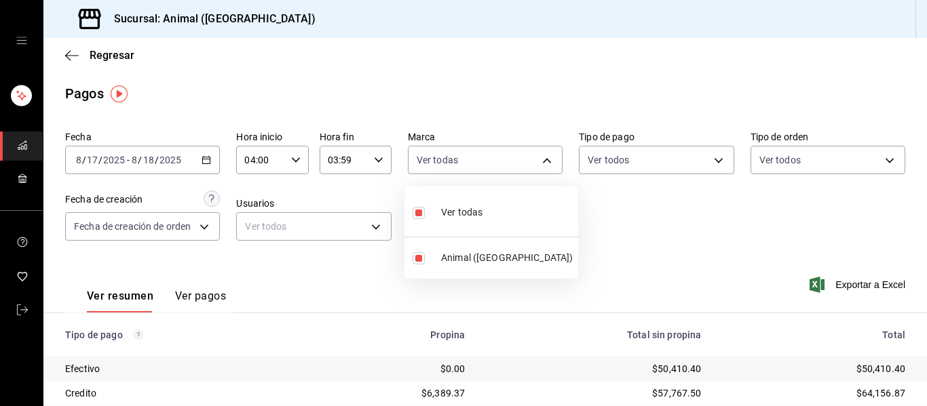
click at [549, 233] on ul "Ver todas Animal (Puebla)" at bounding box center [491, 232] width 174 height 93
click at [598, 231] on div at bounding box center [463, 203] width 927 height 406
click at [203, 161] on icon "button" at bounding box center [205, 159] width 9 height 9
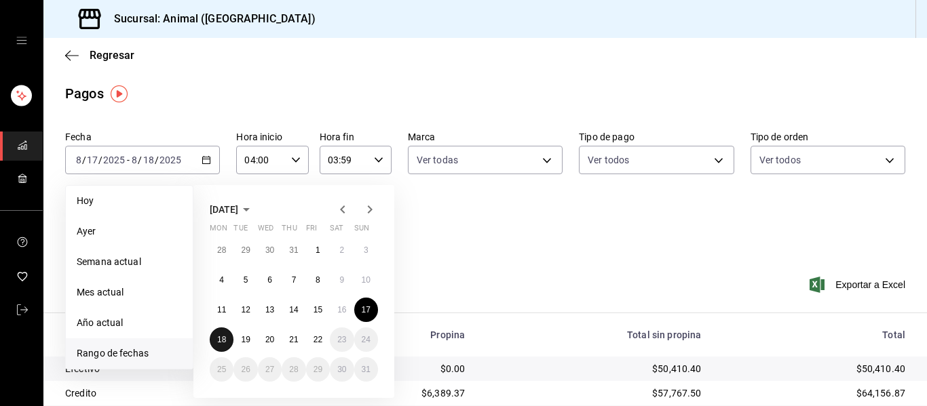
click at [225, 342] on abbr "18" at bounding box center [221, 339] width 9 height 9
click at [239, 342] on button "19" at bounding box center [245, 340] width 24 height 24
type input "00:00"
type input "23:59"
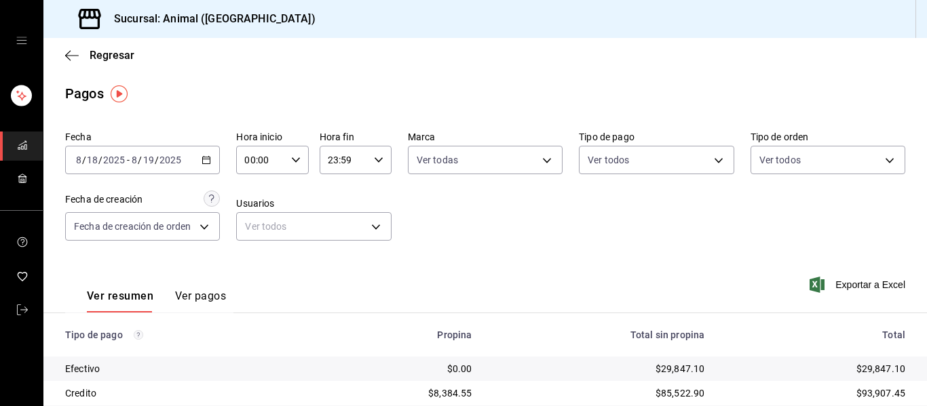
click at [286, 157] on div "00:00 Hora inicio" at bounding box center [272, 160] width 72 height 28
click at [254, 250] on button "04" at bounding box center [252, 257] width 31 height 27
type input "04:00"
click at [371, 161] on div at bounding box center [463, 203] width 927 height 406
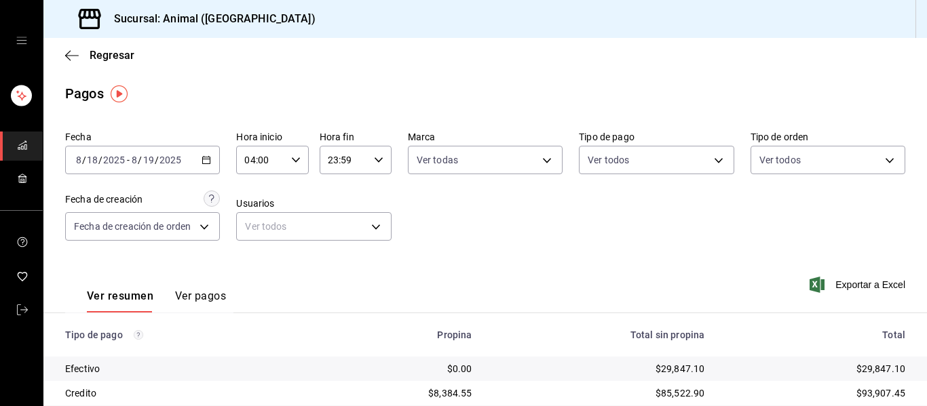
click at [374, 161] on icon "button" at bounding box center [378, 159] width 9 height 9
click at [337, 227] on span "03" at bounding box center [334, 224] width 14 height 11
type input "03:59"
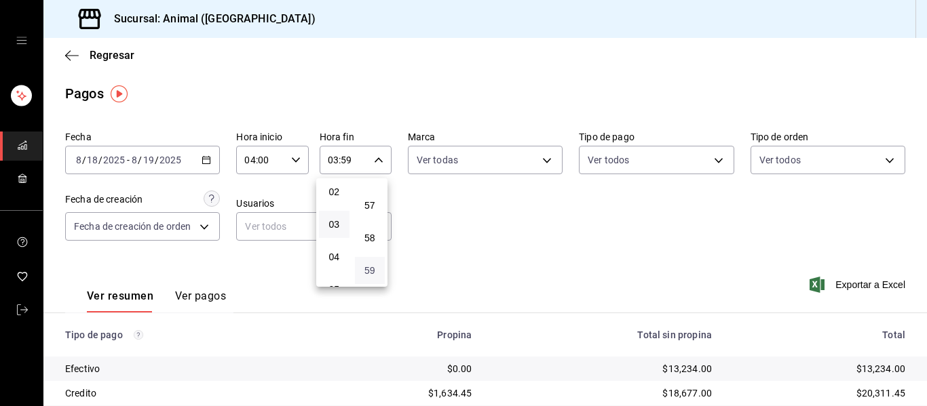
click at [364, 270] on span "59" at bounding box center [370, 270] width 14 height 11
click at [541, 161] on div at bounding box center [463, 203] width 927 height 406
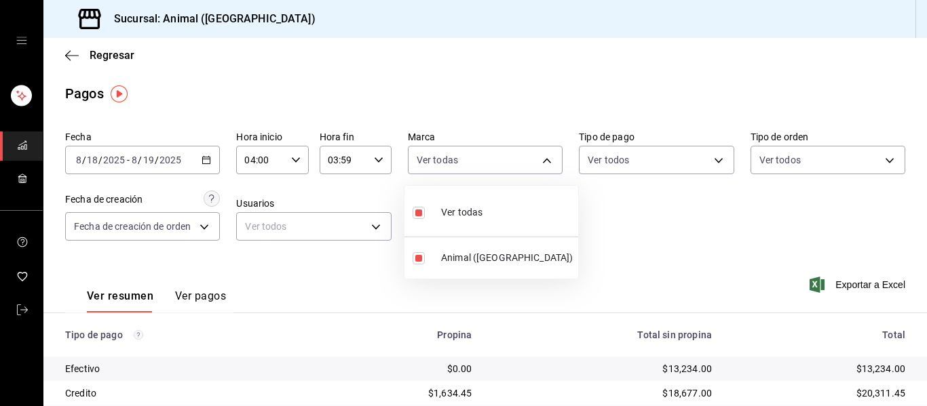
click at [541, 161] on body "Sucursal: Animal (Puebla) Regresar Pagos Fecha 2025-08-18 8 / 18 / 2025 - 2025-…" at bounding box center [463, 203] width 927 height 406
click at [453, 216] on span "Ver todas" at bounding box center [461, 213] width 41 height 14
checkbox input "false"
click at [538, 157] on div at bounding box center [463, 203] width 927 height 406
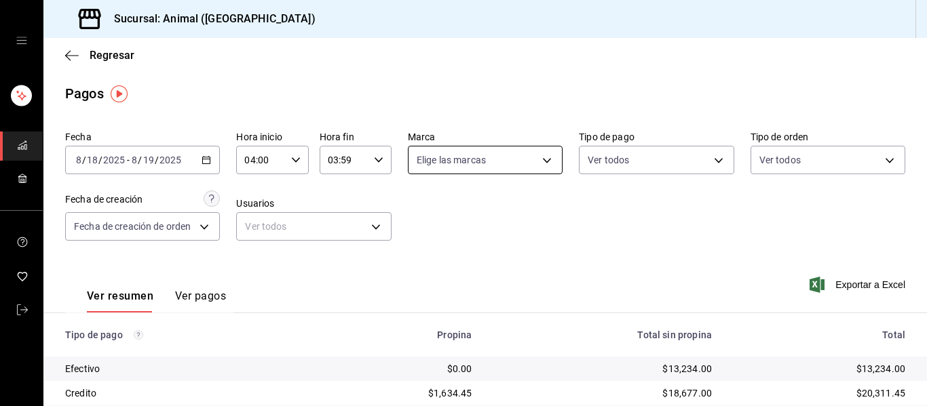
click at [545, 159] on body "Sucursal: Animal (Puebla) Regresar Pagos Fecha 2025-08-18 8 / 18 / 2025 - 2025-…" at bounding box center [463, 203] width 927 height 406
click at [463, 210] on span "Ver todas" at bounding box center [461, 213] width 41 height 14
type input "96838179-8fbb-4073-aae3-1789726318c8"
checkbox input "true"
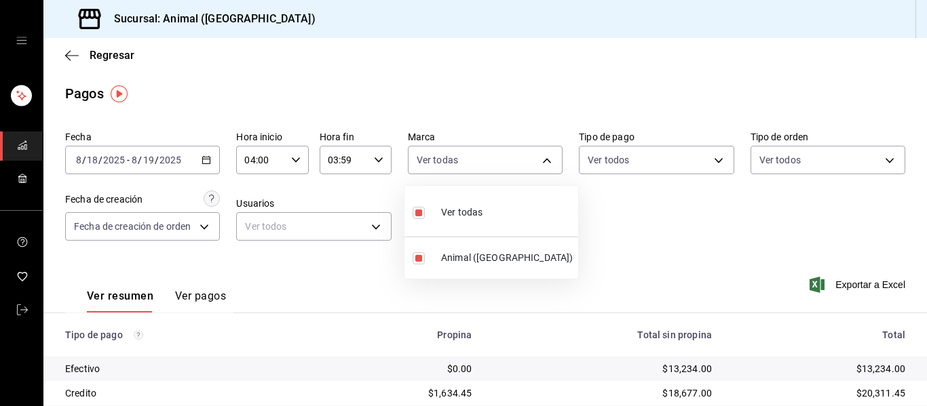
click at [637, 246] on div at bounding box center [463, 203] width 927 height 406
click at [201, 160] on icon "button" at bounding box center [205, 159] width 9 height 9
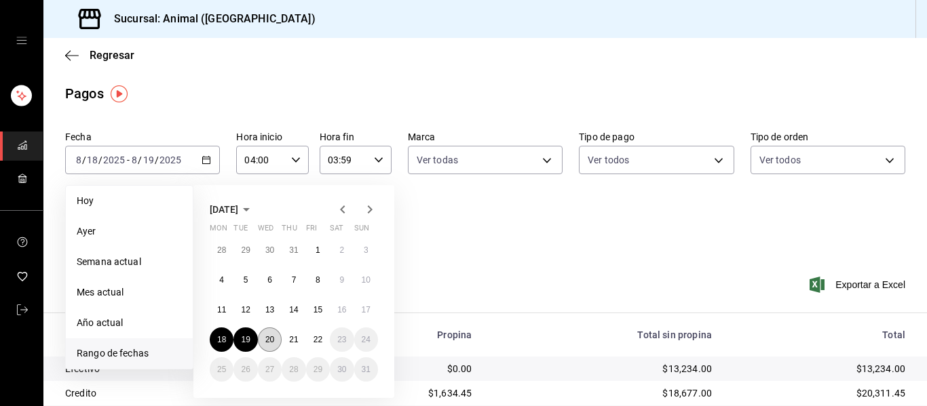
click at [268, 339] on abbr "20" at bounding box center [269, 339] width 9 height 9
click at [249, 338] on abbr "19" at bounding box center [245, 339] width 9 height 9
type input "00:00"
type input "23:59"
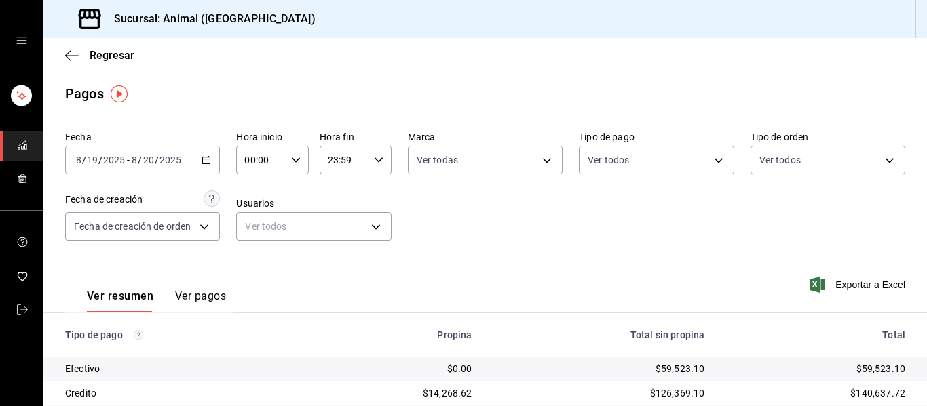
click at [209, 155] on div "2025-08-19 8 / 19 / 2025 - 2025-08-20 8 / 20 / 2025" at bounding box center [142, 160] width 155 height 28
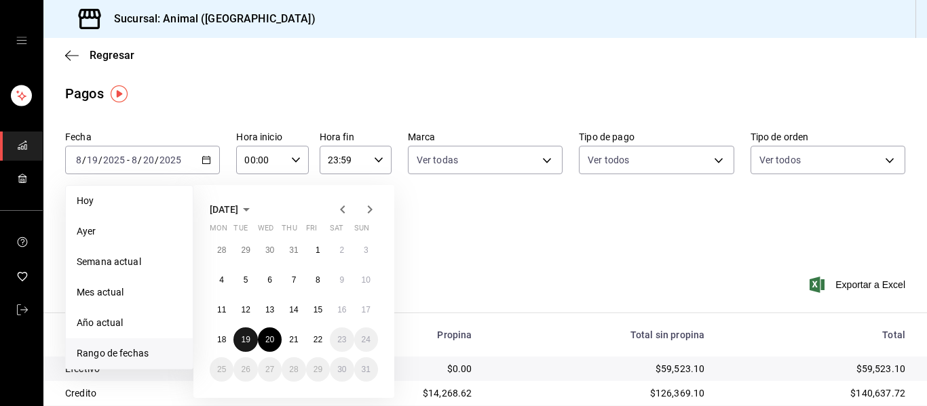
click at [242, 338] on abbr "19" at bounding box center [245, 339] width 9 height 9
click at [269, 340] on abbr "20" at bounding box center [269, 339] width 9 height 9
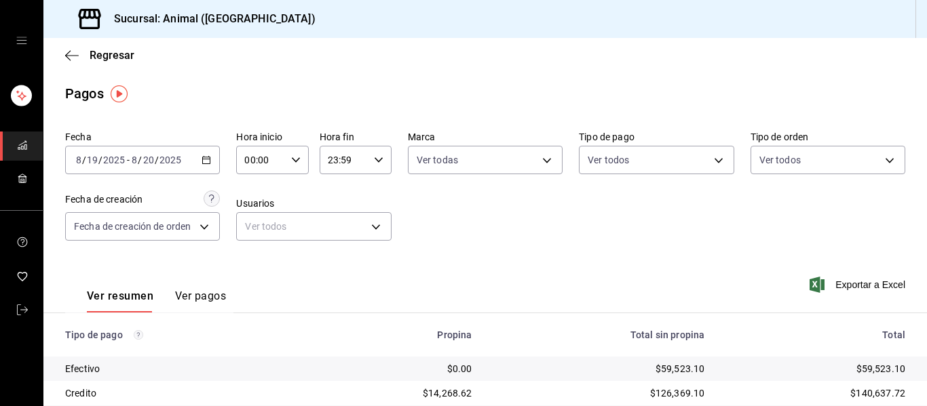
click at [291, 156] on icon "button" at bounding box center [295, 159] width 9 height 9
click at [249, 250] on button "04" at bounding box center [252, 257] width 31 height 27
type input "04:00"
click at [368, 159] on div at bounding box center [463, 203] width 927 height 406
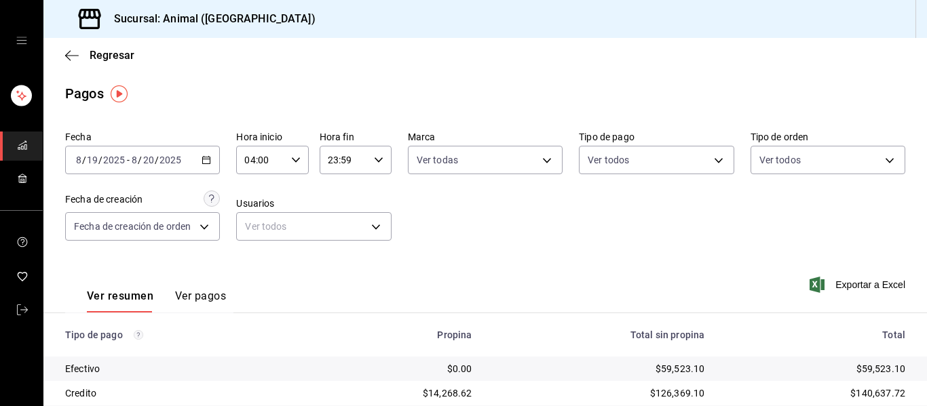
click at [374, 159] on icon "button" at bounding box center [378, 159] width 9 height 9
click at [332, 226] on span "03" at bounding box center [334, 230] width 14 height 11
type input "03:59"
click at [545, 165] on div at bounding box center [463, 203] width 927 height 406
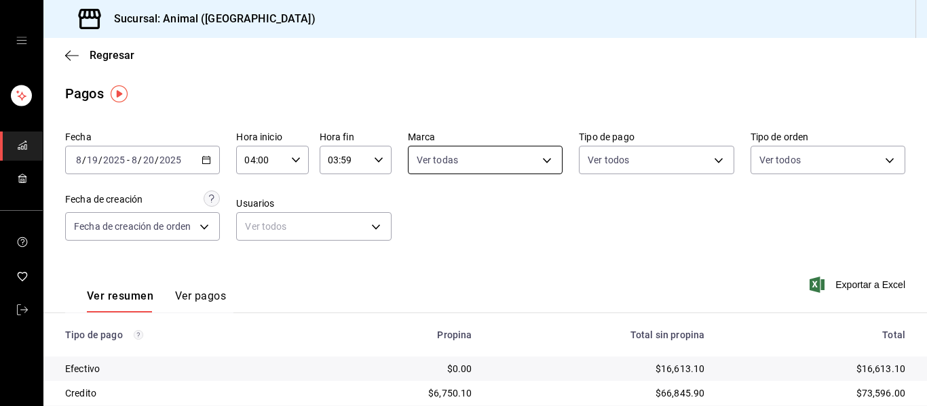
click at [539, 160] on body "Sucursal: Animal (Puebla) Regresar Pagos Fecha 2025-08-19 8 / 19 / 2025 - 2025-…" at bounding box center [463, 203] width 927 height 406
click at [451, 213] on span "Ver todas" at bounding box center [461, 213] width 41 height 14
checkbox input "false"
click at [545, 165] on div at bounding box center [463, 203] width 927 height 406
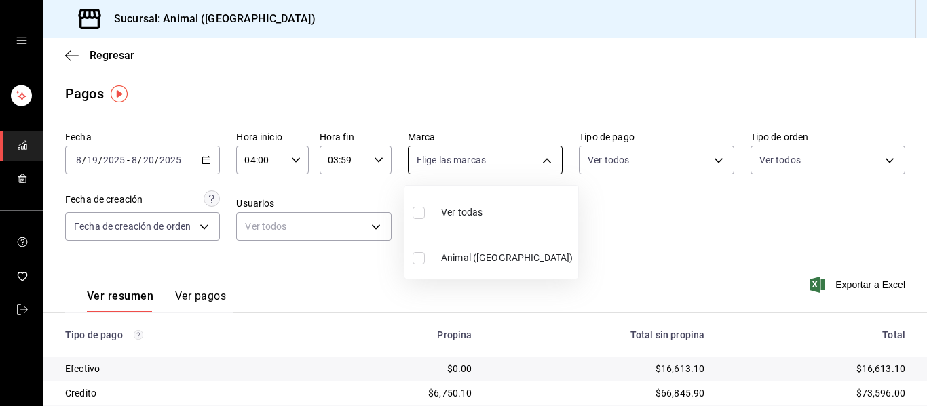
click at [542, 165] on body "Sucursal: Animal (Puebla) Regresar Pagos Fecha 2025-08-19 8 / 19 / 2025 - 2025-…" at bounding box center [463, 203] width 927 height 406
click at [449, 218] on span "Ver todas" at bounding box center [461, 213] width 41 height 14
type input "96838179-8fbb-4073-aae3-1789726318c8"
checkbox input "true"
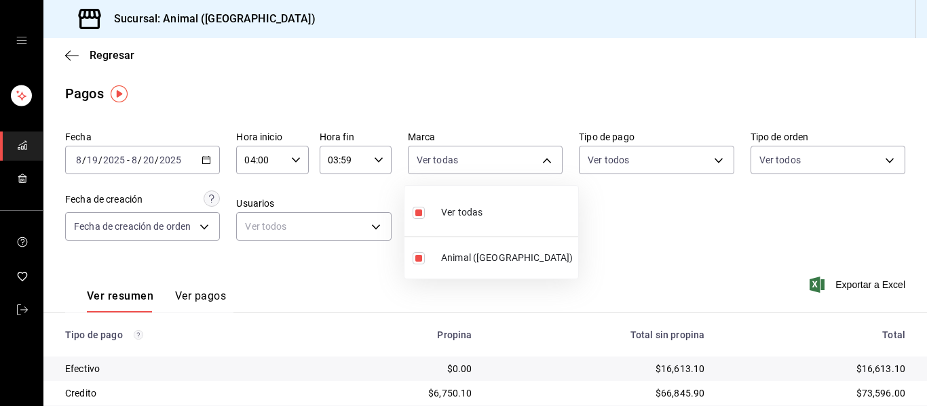
click at [636, 254] on div at bounding box center [463, 203] width 927 height 406
click at [202, 159] on icon "button" at bounding box center [205, 159] width 9 height 9
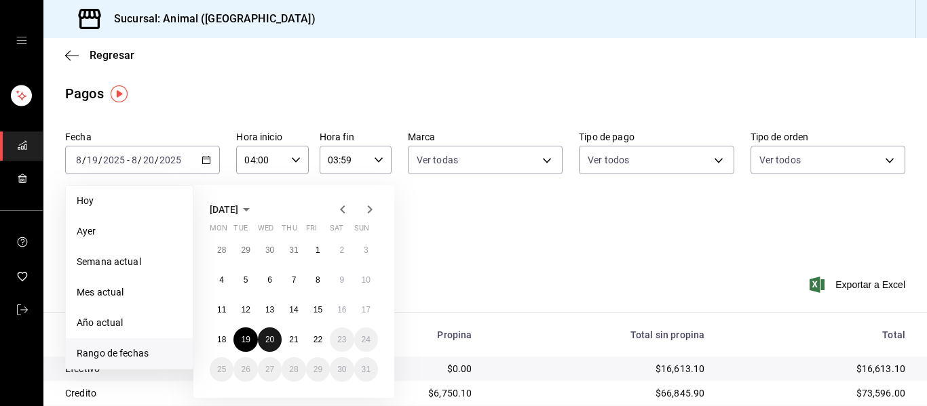
click at [267, 338] on abbr "20" at bounding box center [269, 339] width 9 height 9
click at [298, 338] on abbr "21" at bounding box center [293, 339] width 9 height 9
type input "00:00"
type input "23:59"
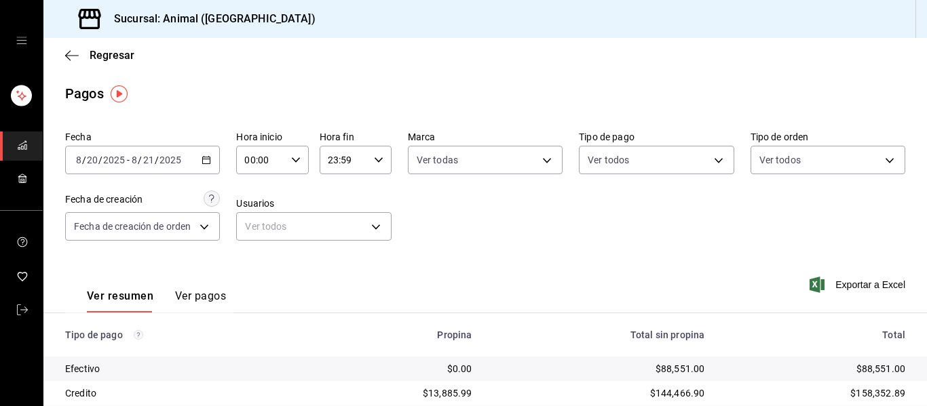
click at [296, 159] on \(Stroke\) "button" at bounding box center [296, 159] width 8 height 5
click at [249, 257] on span "04" at bounding box center [252, 257] width 14 height 11
type input "04:00"
click at [377, 158] on div at bounding box center [463, 203] width 927 height 406
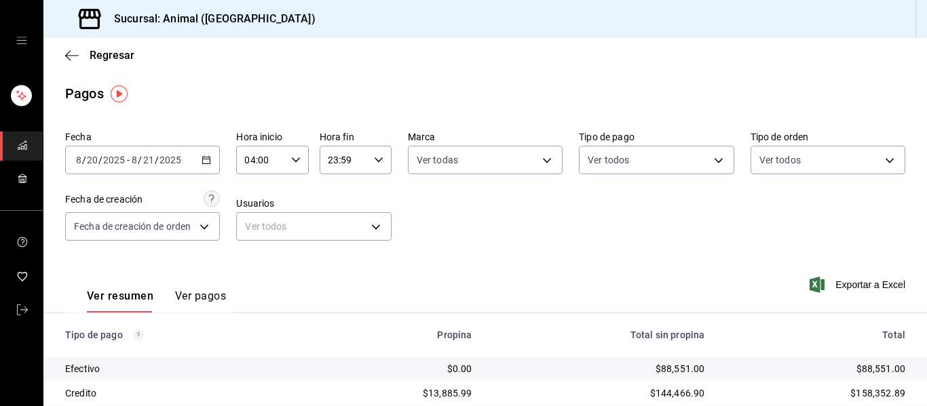
click at [377, 158] on icon "button" at bounding box center [378, 159] width 9 height 9
click at [332, 221] on span "03" at bounding box center [334, 224] width 14 height 11
type input "03:59"
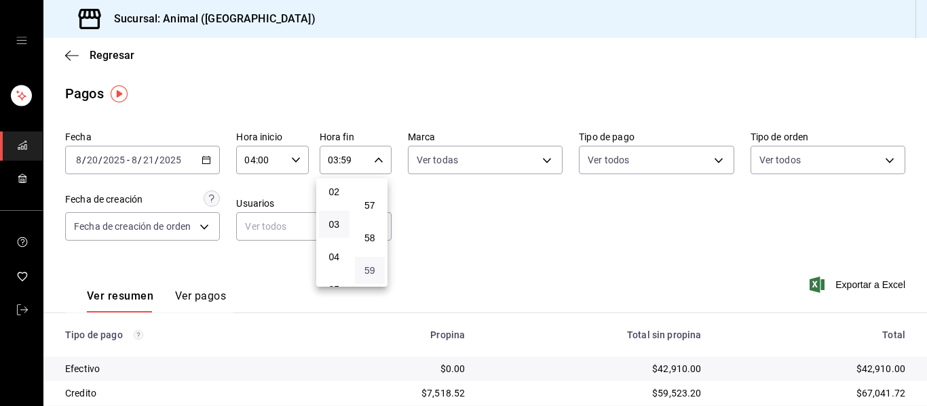
click at [368, 271] on span "59" at bounding box center [370, 270] width 14 height 11
click at [533, 161] on div at bounding box center [463, 203] width 927 height 406
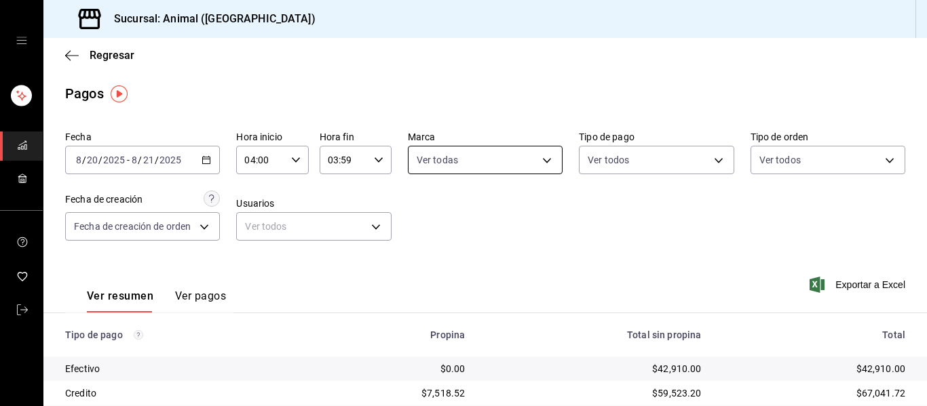
click at [537, 160] on body "Sucursal: Animal (Puebla) Regresar Pagos Fecha 2025-08-20 8 / 20 / 2025 - 2025-…" at bounding box center [463, 203] width 927 height 406
click at [490, 202] on li "Ver todas" at bounding box center [491, 211] width 174 height 40
checkbox input "false"
click at [543, 156] on div at bounding box center [463, 203] width 927 height 406
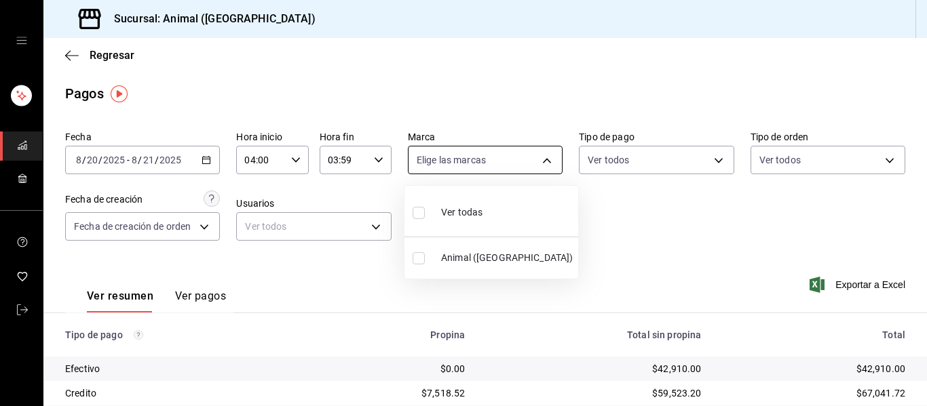
click at [540, 159] on body "Sucursal: Animal (Puebla) Regresar Pagos Fecha 2025-08-20 8 / 20 / 2025 - 2025-…" at bounding box center [463, 203] width 927 height 406
click at [488, 216] on li "Ver todas" at bounding box center [491, 211] width 174 height 40
type input "96838179-8fbb-4073-aae3-1789726318c8"
checkbox input "true"
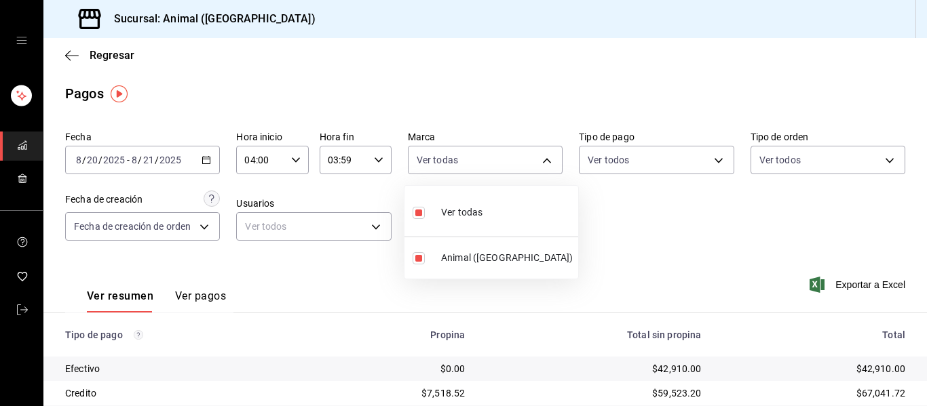
click at [643, 225] on div at bounding box center [463, 203] width 927 height 406
click at [208, 157] on icon "button" at bounding box center [205, 159] width 9 height 9
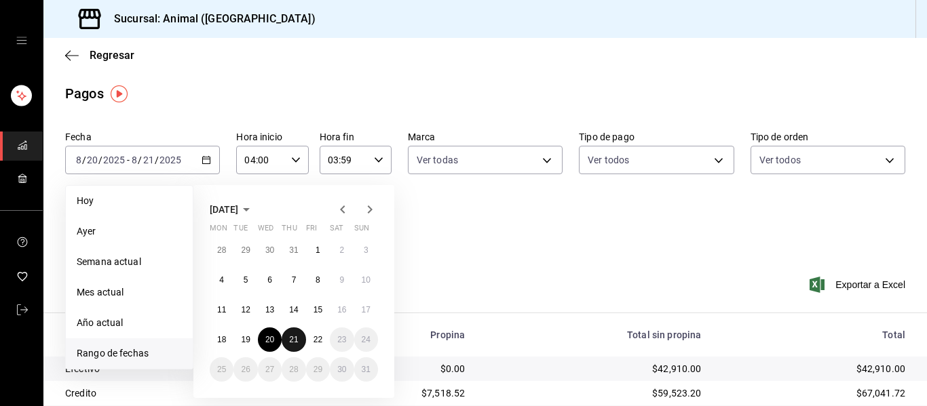
click at [298, 343] on abbr "21" at bounding box center [293, 339] width 9 height 9
click at [316, 336] on abbr "22" at bounding box center [317, 339] width 9 height 9
type input "00:00"
type input "23:59"
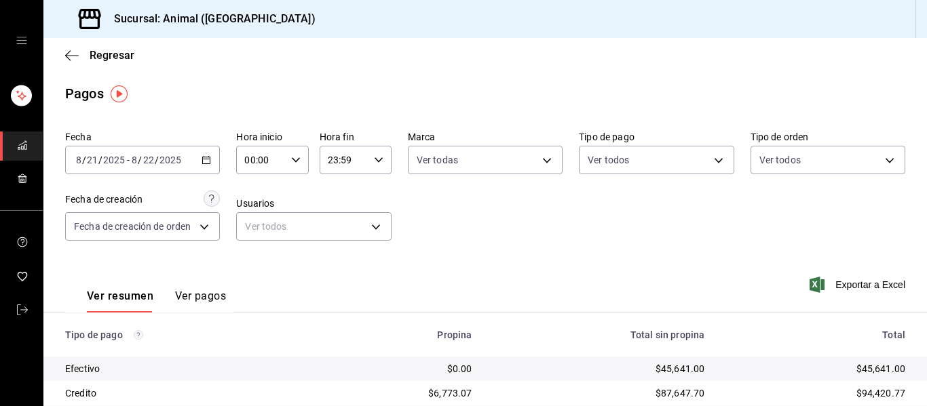
click at [291, 162] on icon "button" at bounding box center [295, 159] width 9 height 9
click at [252, 259] on span "04" at bounding box center [252, 257] width 14 height 11
type input "04:00"
click at [372, 206] on div at bounding box center [463, 203] width 927 height 406
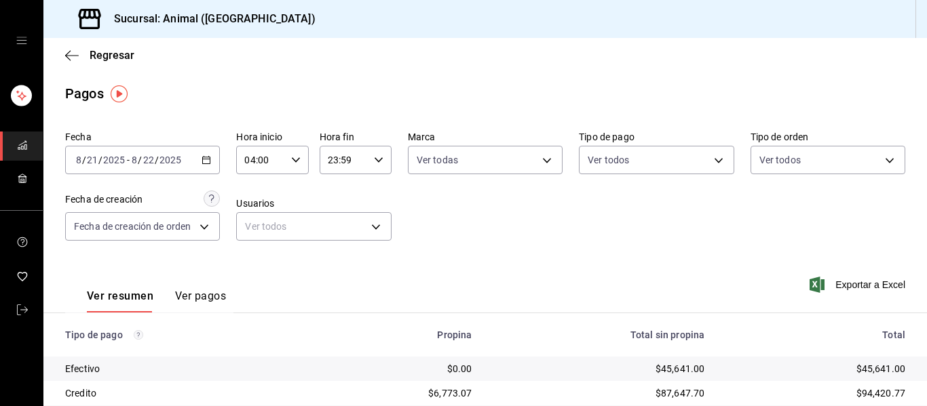
click at [379, 166] on div "23:59 Hora fin" at bounding box center [356, 160] width 72 height 28
click at [339, 224] on span "03" at bounding box center [334, 224] width 14 height 11
type input "03:59"
click at [493, 207] on div at bounding box center [463, 203] width 927 height 406
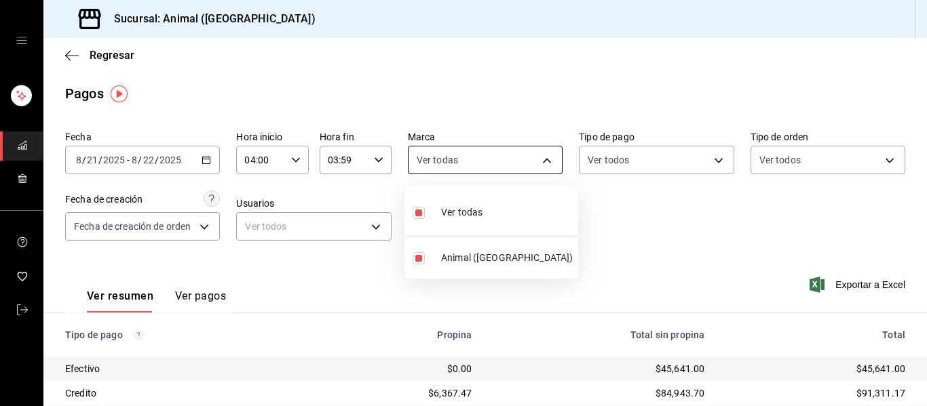
click at [547, 162] on body "Sucursal: Animal (Puebla) Regresar Pagos Fecha 2025-08-21 8 / 21 / 2025 - 2025-…" at bounding box center [463, 203] width 927 height 406
click at [453, 210] on span "Ver todas" at bounding box center [461, 213] width 41 height 14
checkbox input "false"
click at [543, 163] on div at bounding box center [463, 203] width 927 height 406
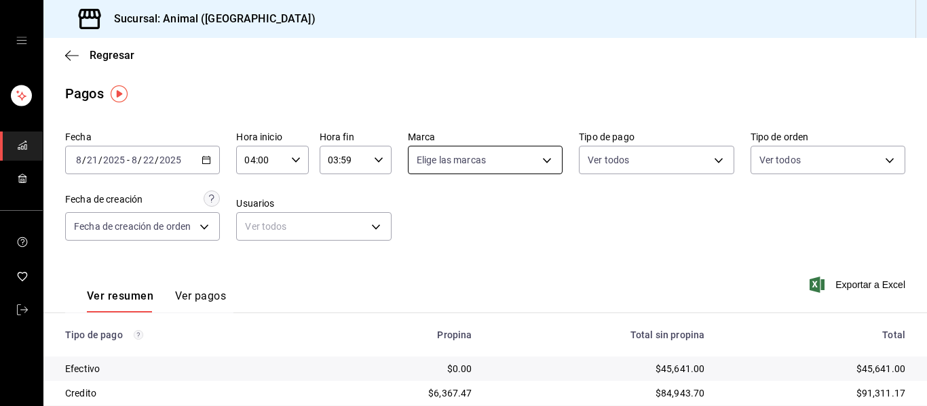
click at [544, 161] on body "Sucursal: Animal (Puebla) Regresar Pagos Fecha 2025-08-21 8 / 21 / 2025 - 2025-…" at bounding box center [463, 203] width 927 height 406
click at [462, 211] on span "Ver todas" at bounding box center [461, 213] width 41 height 14
type input "96838179-8fbb-4073-aae3-1789726318c8"
checkbox input "true"
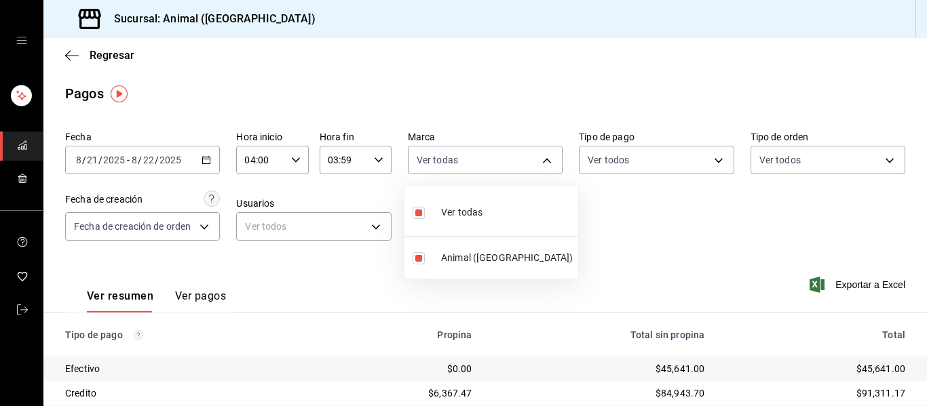
click at [653, 227] on div at bounding box center [463, 203] width 927 height 406
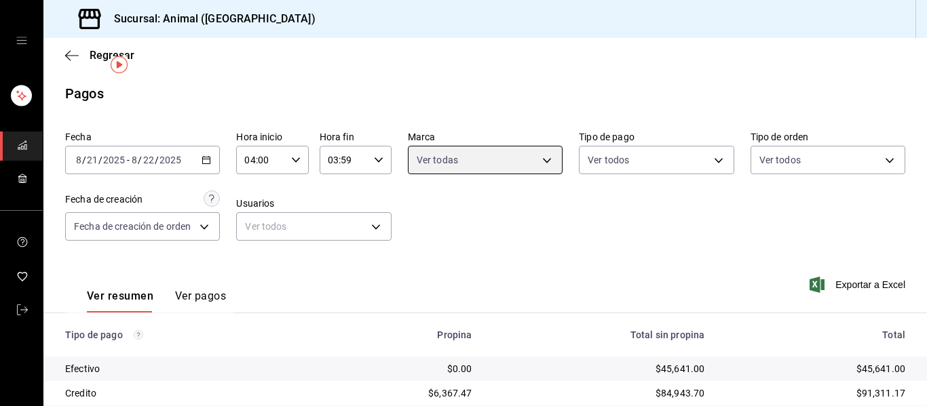
scroll to position [193, 0]
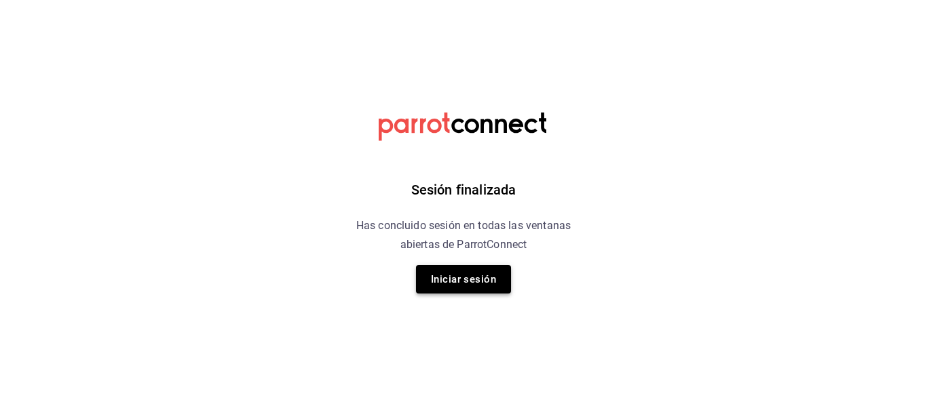
click at [438, 277] on button "Iniciar sesión" at bounding box center [463, 279] width 95 height 28
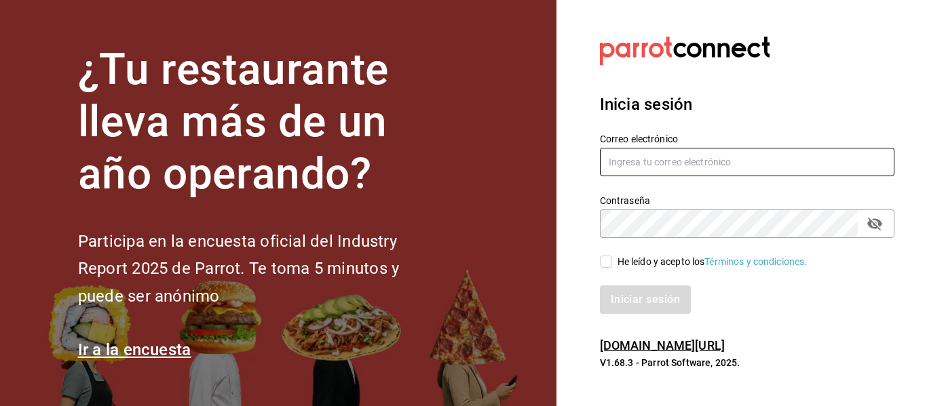
type input "animal.puebla@grupocosteno.com"
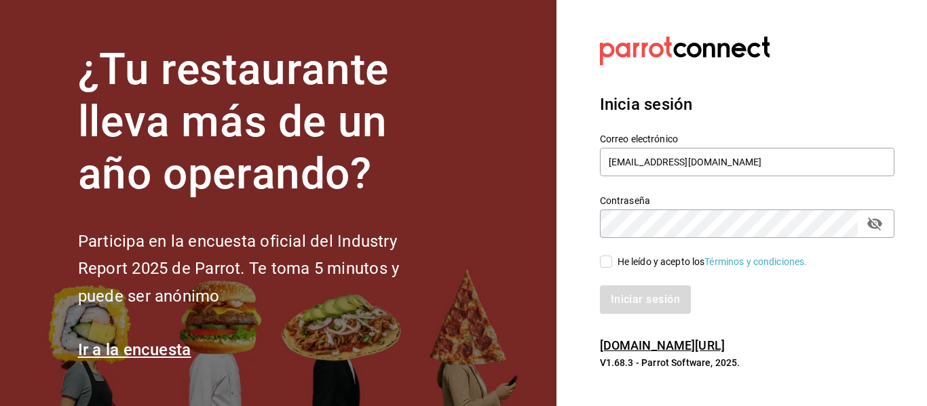
click at [607, 262] on input "He leído y acepto los Términos y condiciones." at bounding box center [606, 262] width 12 height 12
checkbox input "true"
click at [641, 304] on button "Iniciar sesión" at bounding box center [646, 300] width 92 height 28
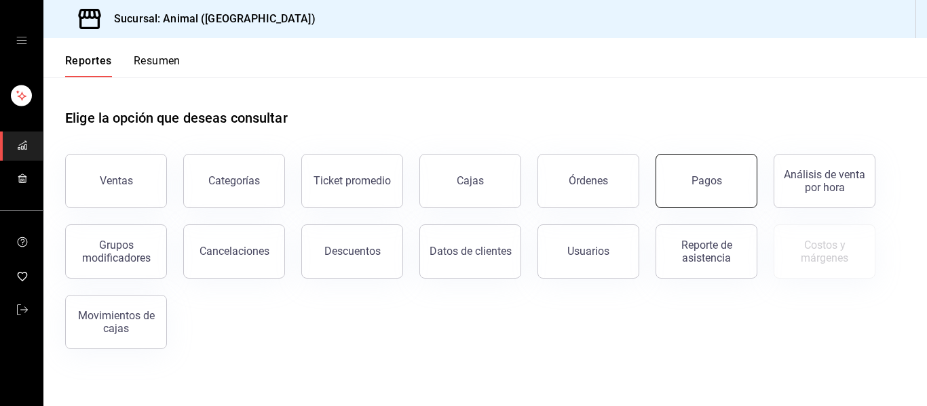
click at [752, 185] on button "Pagos" at bounding box center [706, 181] width 102 height 54
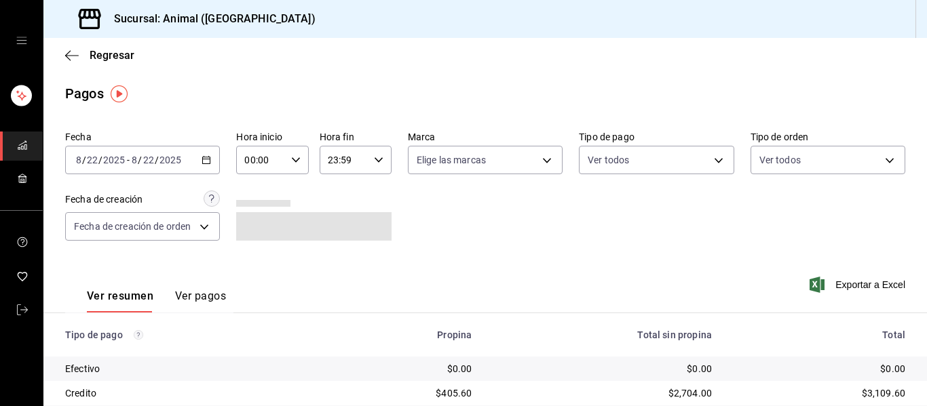
click at [197, 158] on div "2025-08-22 8 / 22 / 2025 - 2025-08-22 8 / 22 / 2025" at bounding box center [142, 160] width 155 height 28
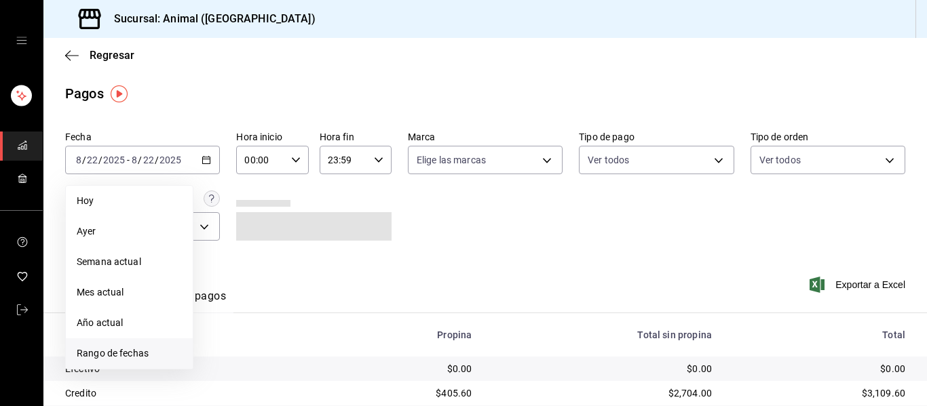
click at [121, 351] on span "Rango de fechas" at bounding box center [129, 354] width 105 height 14
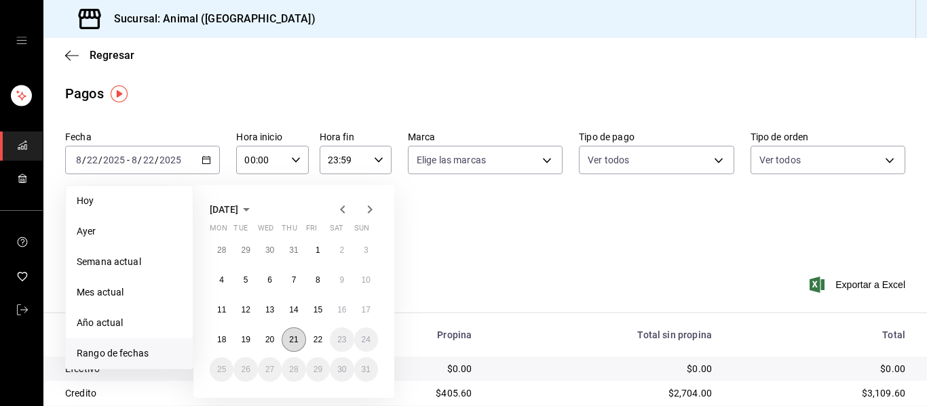
click at [296, 341] on abbr "21" at bounding box center [293, 339] width 9 height 9
click at [314, 340] on abbr "22" at bounding box center [317, 339] width 9 height 9
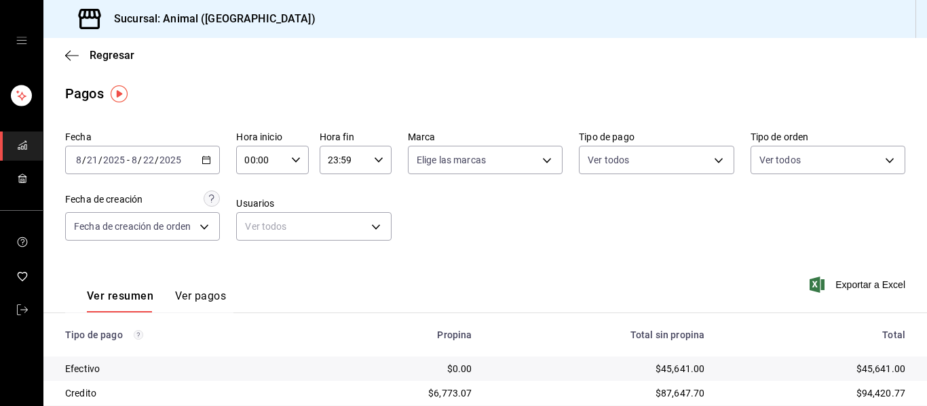
click at [291, 155] on div "00:00 Hora inicio" at bounding box center [272, 160] width 72 height 28
click at [251, 251] on button "04" at bounding box center [252, 257] width 31 height 27
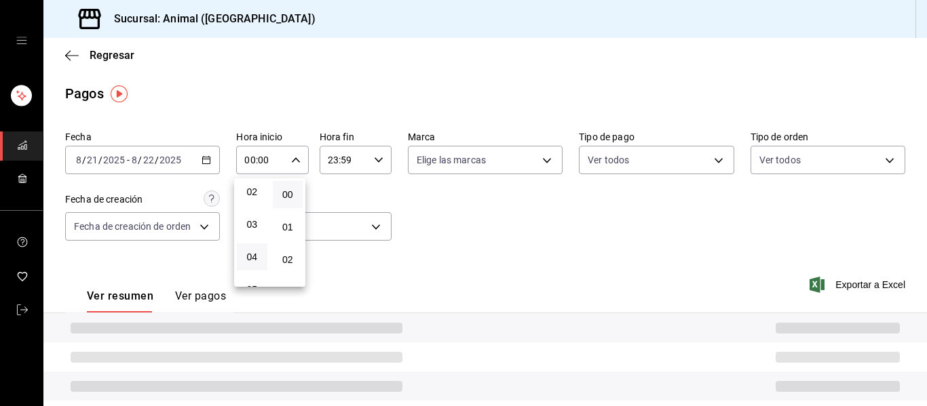
type input "04:00"
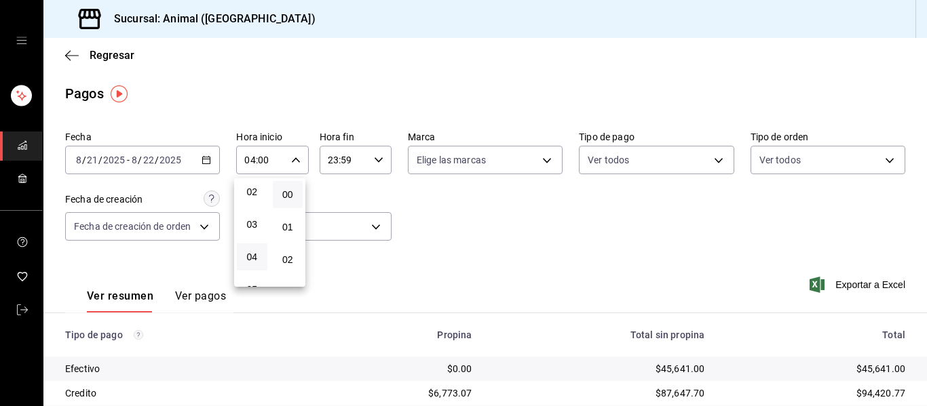
click at [368, 159] on div at bounding box center [463, 203] width 927 height 406
click at [374, 158] on icon "button" at bounding box center [378, 159] width 9 height 9
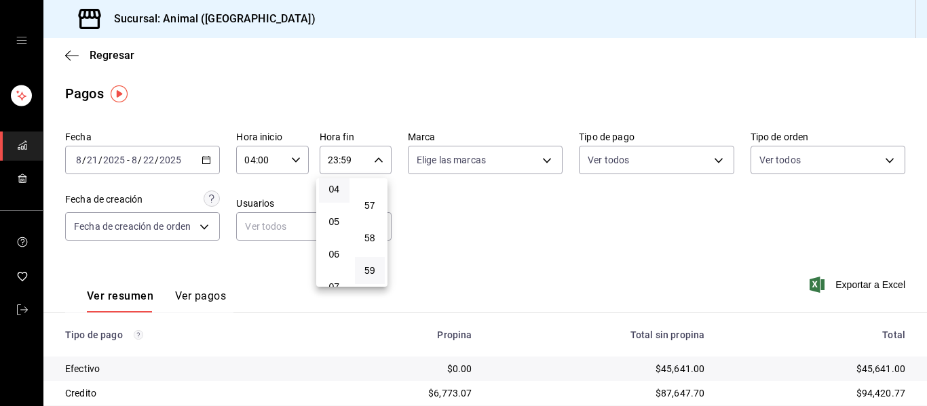
scroll to position [68, 0]
click at [341, 223] on span "03" at bounding box center [334, 224] width 14 height 11
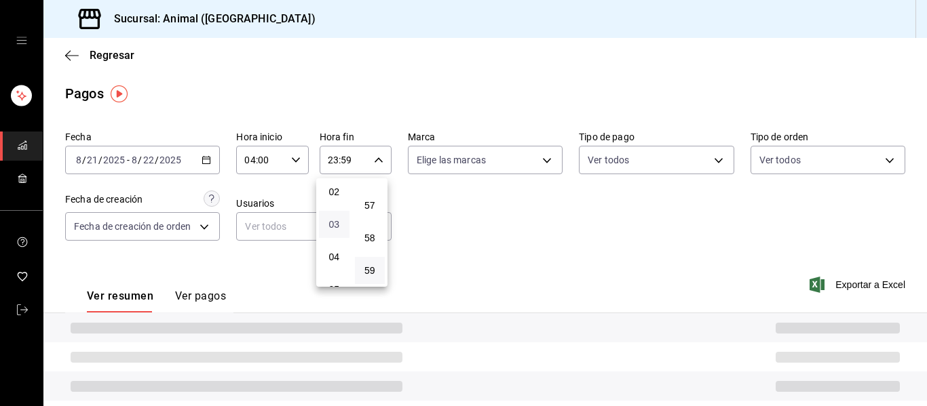
type input "03:59"
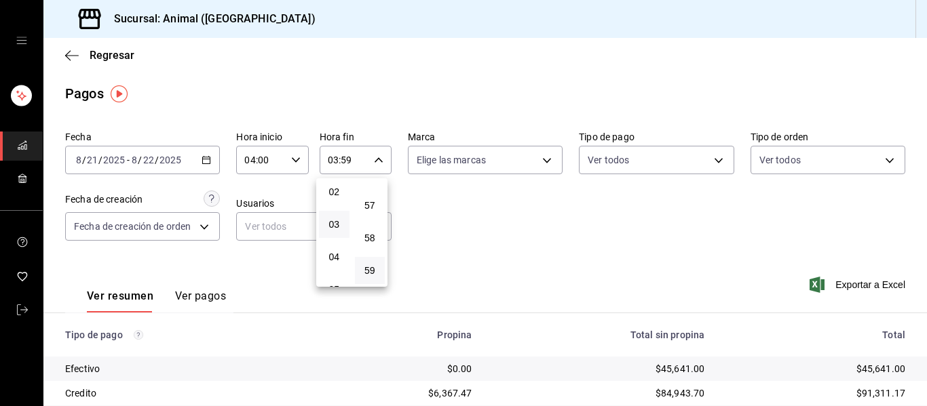
click at [539, 153] on div at bounding box center [463, 203] width 927 height 406
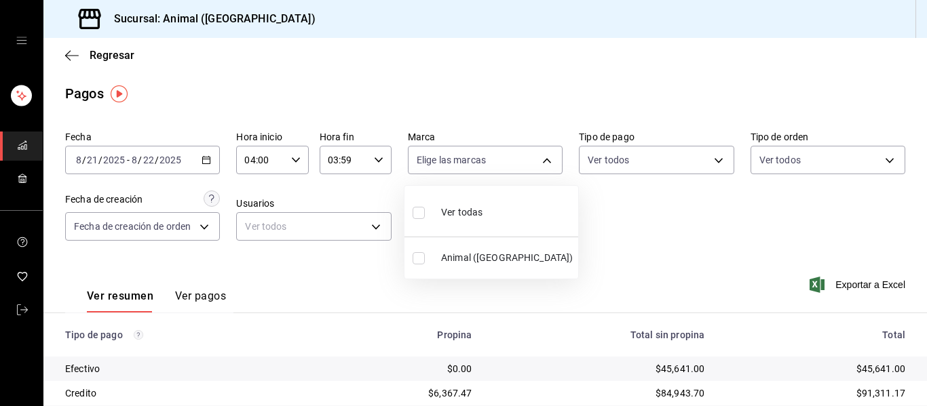
click at [541, 153] on body "Sucursal: Animal (Puebla) Regresar Pagos Fecha 2025-08-21 8 / 21 / 2025 - 2025-…" at bounding box center [463, 203] width 927 height 406
click at [481, 210] on span "Ver todas" at bounding box center [461, 213] width 41 height 14
type input "96838179-8fbb-4073-aae3-1789726318c8"
checkbox input "true"
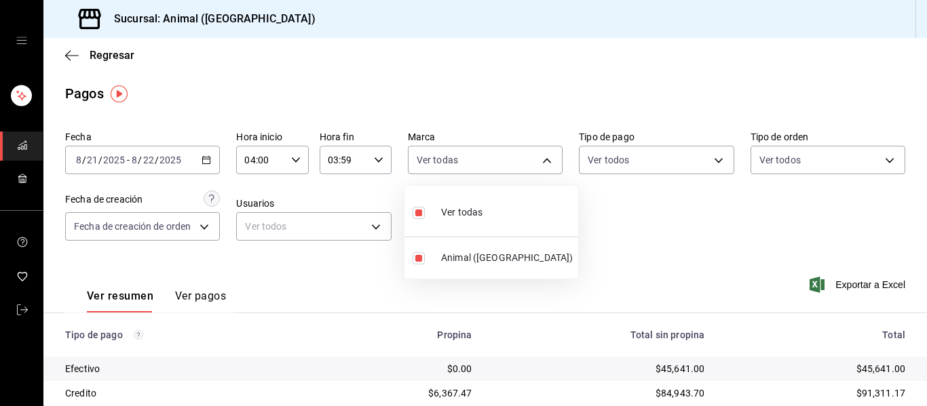
click at [698, 233] on div at bounding box center [463, 203] width 927 height 406
click at [208, 155] on icon "button" at bounding box center [205, 159] width 9 height 9
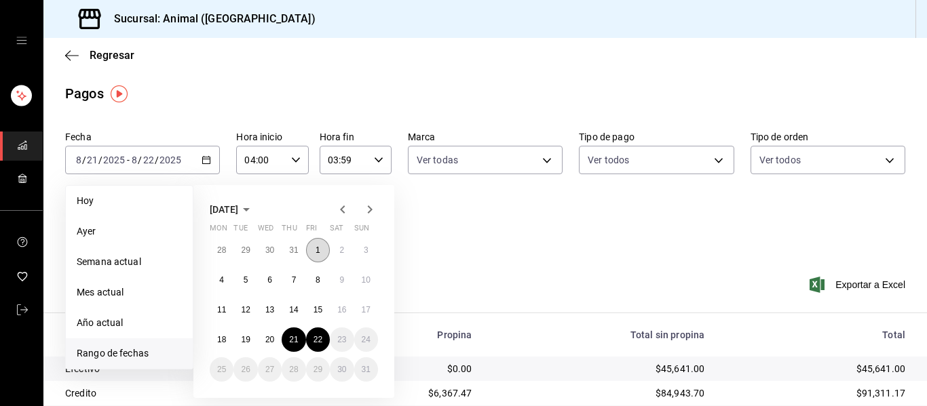
click at [319, 249] on abbr "1" at bounding box center [317, 250] width 5 height 9
click at [340, 247] on abbr "2" at bounding box center [341, 250] width 5 height 9
type input "00:00"
type input "23:59"
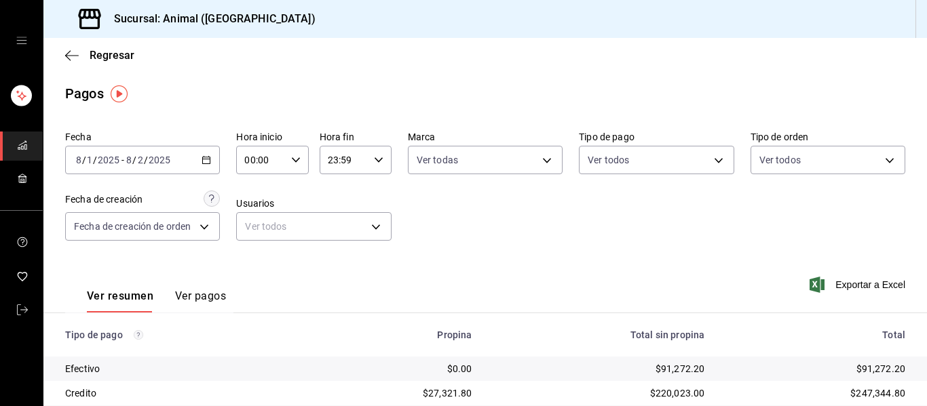
click at [292, 161] on \(Stroke\) "button" at bounding box center [296, 159] width 8 height 5
click at [255, 197] on button "04" at bounding box center [252, 189] width 31 height 27
type input "04:00"
click at [374, 161] on div at bounding box center [463, 203] width 927 height 406
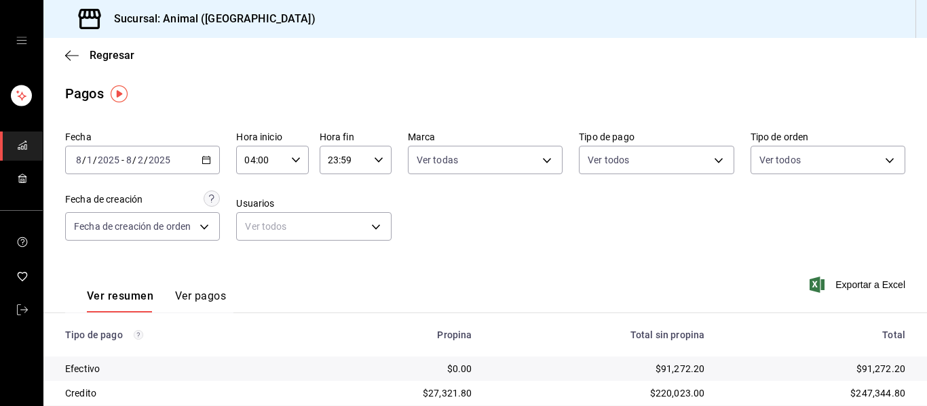
click at [374, 161] on \(Stroke\) "button" at bounding box center [378, 159] width 8 height 5
click at [330, 218] on button "03" at bounding box center [334, 224] width 31 height 27
type input "03:59"
click at [508, 194] on div at bounding box center [463, 203] width 927 height 406
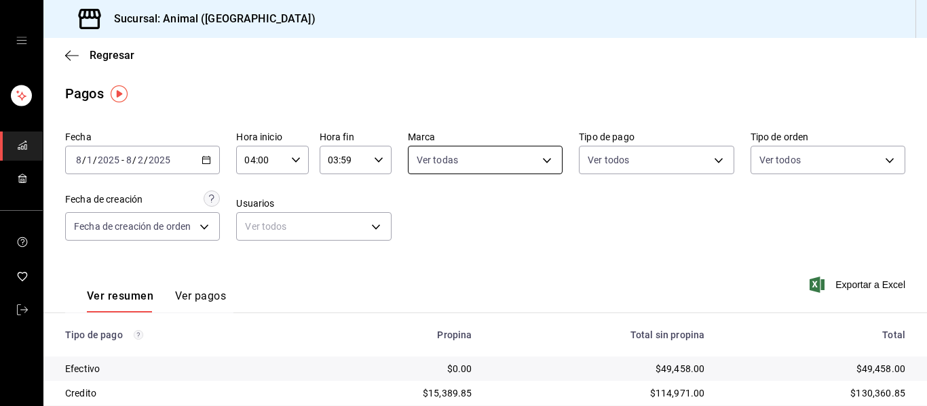
click at [541, 162] on body "Sucursal: Animal (Puebla) Regresar Pagos Fecha 2025-08-01 8 / 1 / 2025 - 2025-0…" at bounding box center [463, 203] width 927 height 406
click at [474, 214] on span "Ver todas" at bounding box center [461, 213] width 41 height 14
checkbox input "false"
click at [544, 161] on div at bounding box center [463, 203] width 927 height 406
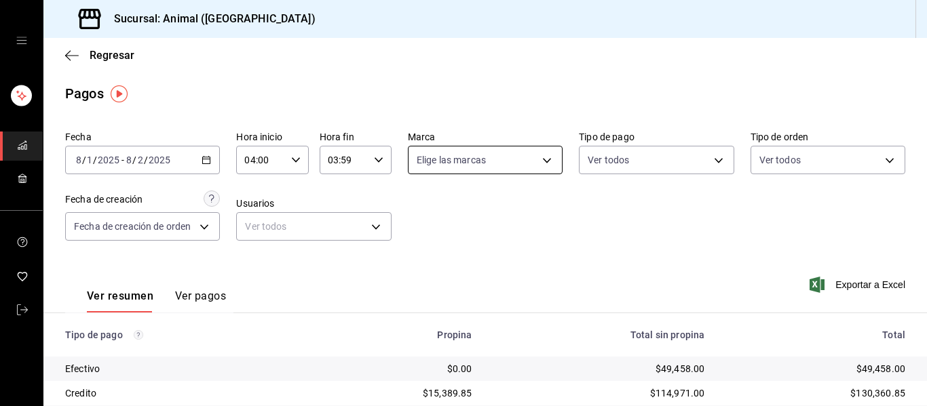
click at [541, 160] on body "Sucursal: Animal (Puebla) Regresar Pagos Fecha 2025-08-01 8 / 1 / 2025 - 2025-0…" at bounding box center [463, 203] width 927 height 406
click at [463, 204] on div "Ver todas" at bounding box center [447, 211] width 70 height 29
type input "96838179-8fbb-4073-aae3-1789726318c8"
checkbox input "true"
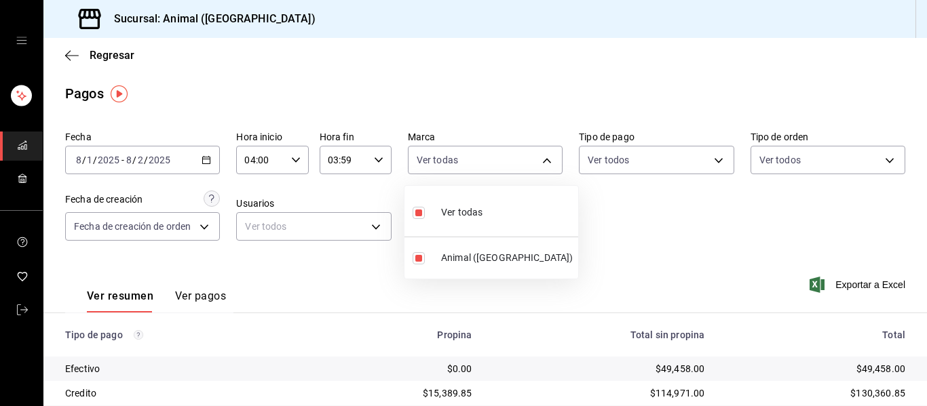
click at [640, 266] on div at bounding box center [463, 203] width 927 height 406
click at [205, 160] on icon "button" at bounding box center [205, 159] width 9 height 9
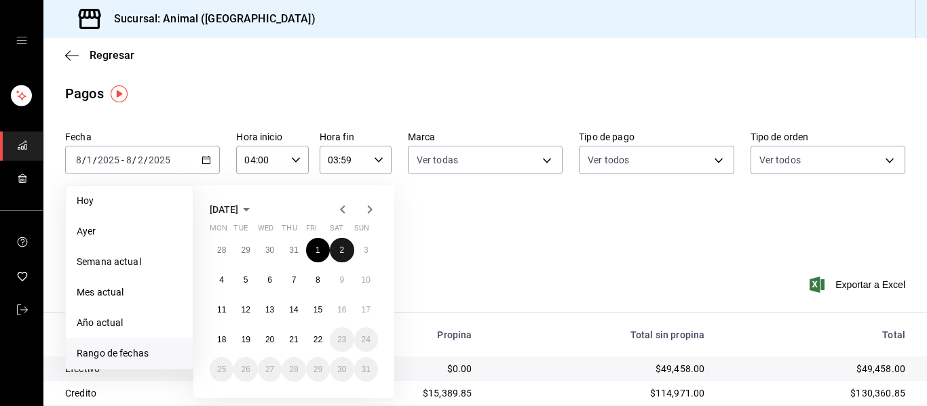
click at [346, 251] on button "2" at bounding box center [342, 250] width 24 height 24
click at [367, 250] on abbr "3" at bounding box center [366, 250] width 5 height 9
type input "00:00"
type input "23:59"
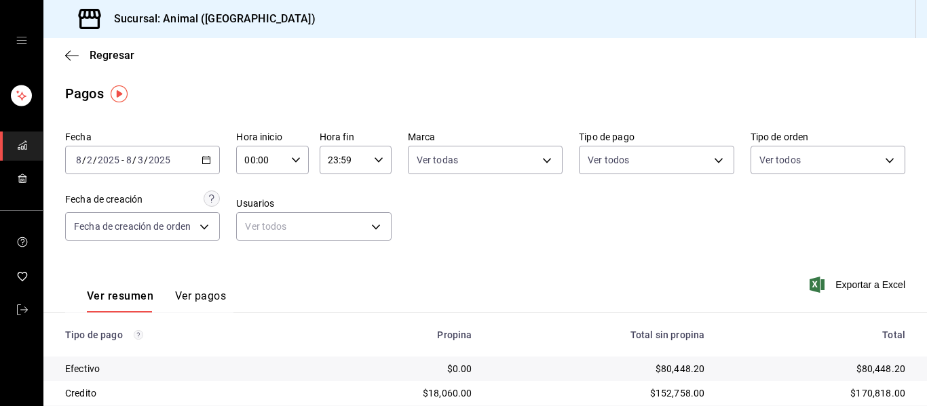
click at [297, 162] on icon "button" at bounding box center [295, 159] width 9 height 9
click at [254, 256] on span "04" at bounding box center [252, 257] width 14 height 11
type input "04:00"
click at [370, 159] on div at bounding box center [463, 203] width 927 height 406
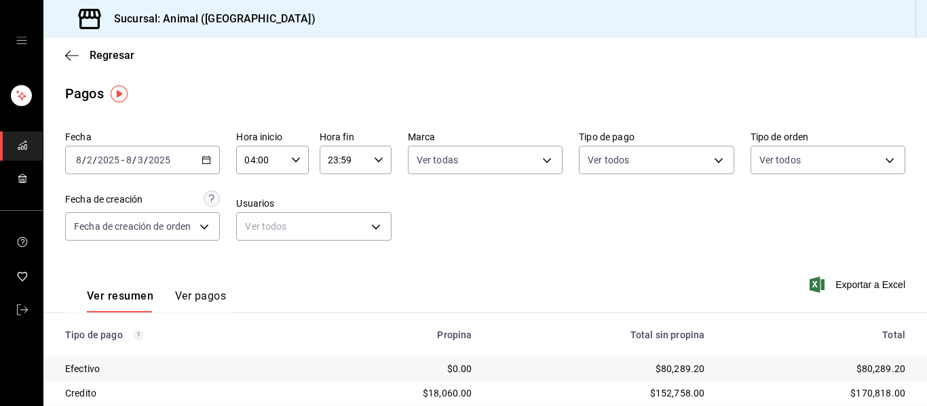
click at [375, 158] on icon "button" at bounding box center [378, 159] width 9 height 9
click at [340, 231] on span "03" at bounding box center [334, 230] width 14 height 11
type input "03:59"
click at [460, 211] on div at bounding box center [463, 203] width 927 height 406
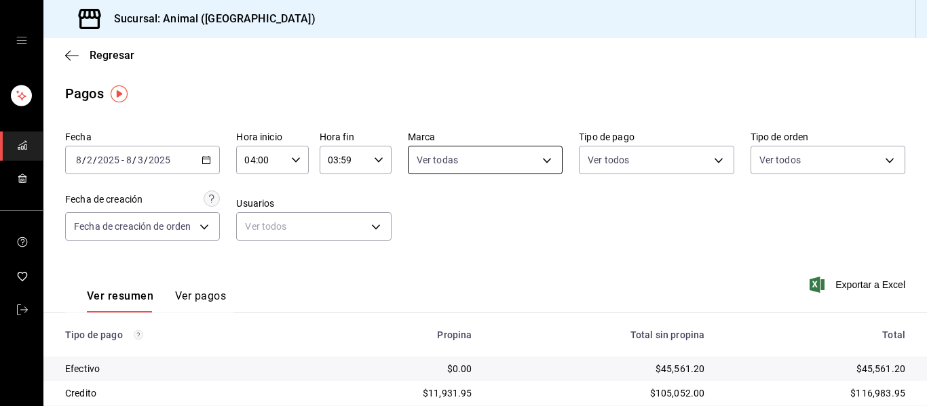
click at [546, 157] on body "Sucursal: Animal (Puebla) Regresar Pagos Fecha 2025-08-02 8 / 2 / 2025 - 2025-0…" at bounding box center [463, 203] width 927 height 406
click at [505, 206] on li "Ver todas" at bounding box center [491, 211] width 174 height 40
checkbox input "false"
click at [535, 162] on div at bounding box center [463, 203] width 927 height 406
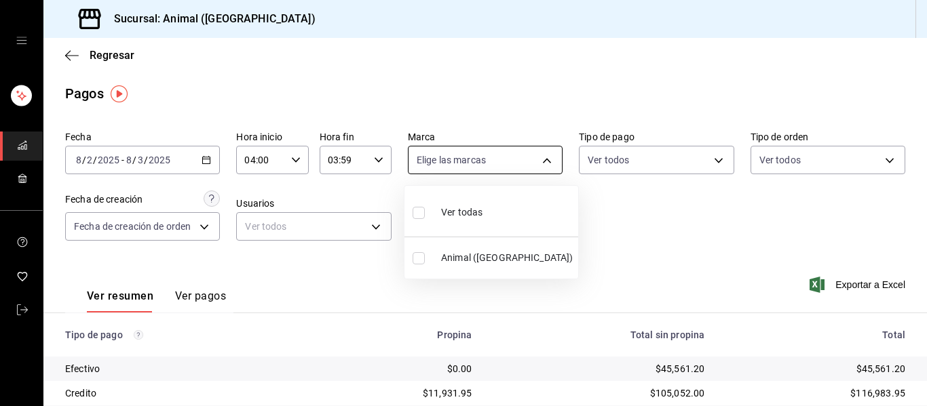
click at [539, 161] on body "Sucursal: Animal (Puebla) Regresar Pagos Fecha 2025-08-02 8 / 2 / 2025 - 2025-0…" at bounding box center [463, 203] width 927 height 406
click at [494, 217] on li "Ver todas" at bounding box center [491, 211] width 174 height 40
type input "96838179-8fbb-4073-aae3-1789726318c8"
checkbox input "true"
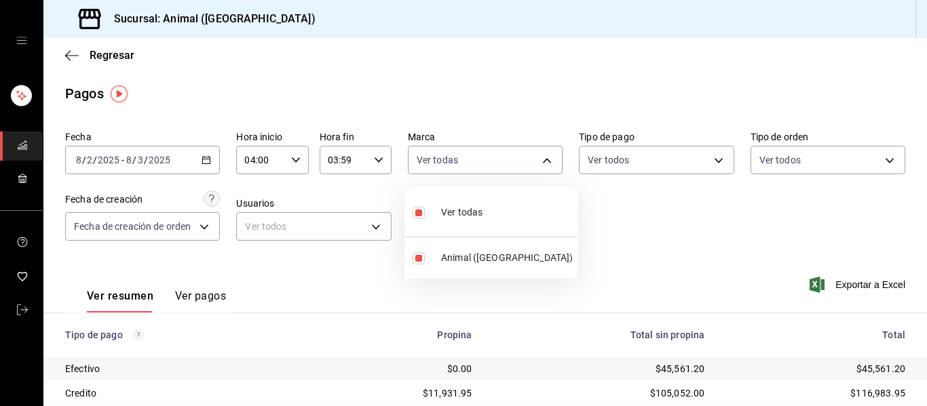
click at [643, 224] on div at bounding box center [463, 203] width 927 height 406
click at [197, 159] on div "2025-08-02 8 / 2 / 2025 - 2025-08-03 8 / 3 / 2025" at bounding box center [142, 160] width 155 height 28
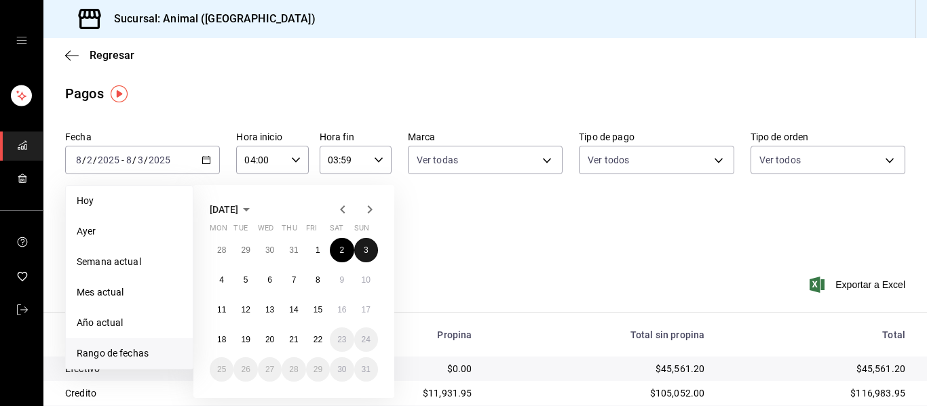
click at [362, 247] on button "3" at bounding box center [366, 250] width 24 height 24
click at [221, 284] on abbr "4" at bounding box center [221, 279] width 5 height 9
type input "00:00"
type input "23:59"
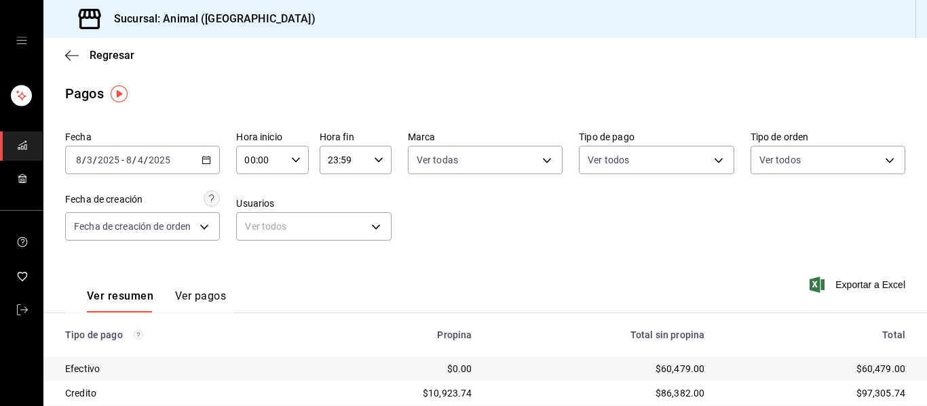
click at [300, 157] on div "00:00 Hora inicio" at bounding box center [272, 160] width 72 height 28
click at [253, 250] on button "04" at bounding box center [252, 257] width 31 height 27
type input "04:00"
click at [372, 158] on div at bounding box center [463, 203] width 927 height 406
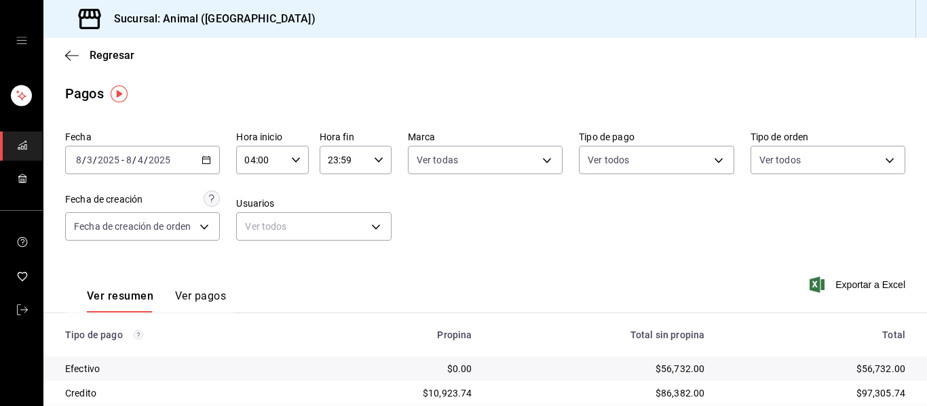
click at [381, 162] on div "23:59 Hora fin" at bounding box center [356, 160] width 72 height 28
click at [338, 227] on span "03" at bounding box center [334, 224] width 14 height 11
type input "03:59"
click at [467, 204] on div at bounding box center [463, 203] width 927 height 406
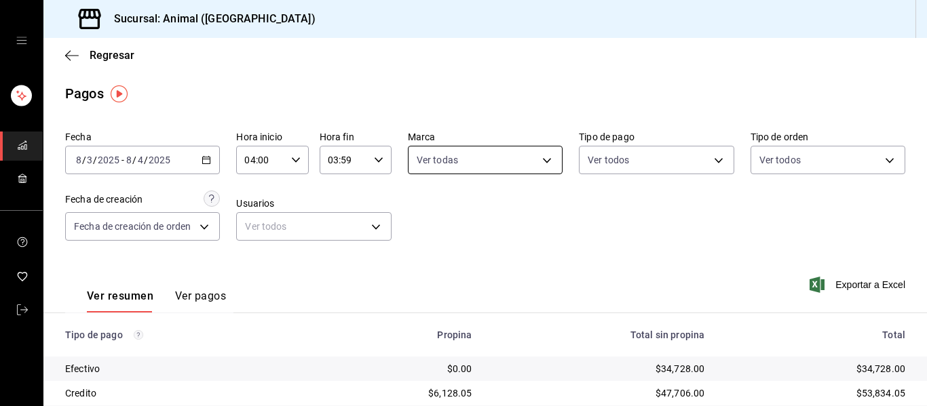
click at [537, 158] on body "Sucursal: Animal (Puebla) Regresar Pagos Fecha 2025-08-03 8 / 3 / 2025 - 2025-0…" at bounding box center [463, 203] width 927 height 406
click at [488, 203] on li "Ver todas" at bounding box center [491, 211] width 174 height 40
checkbox input "false"
click at [545, 158] on div at bounding box center [463, 203] width 927 height 406
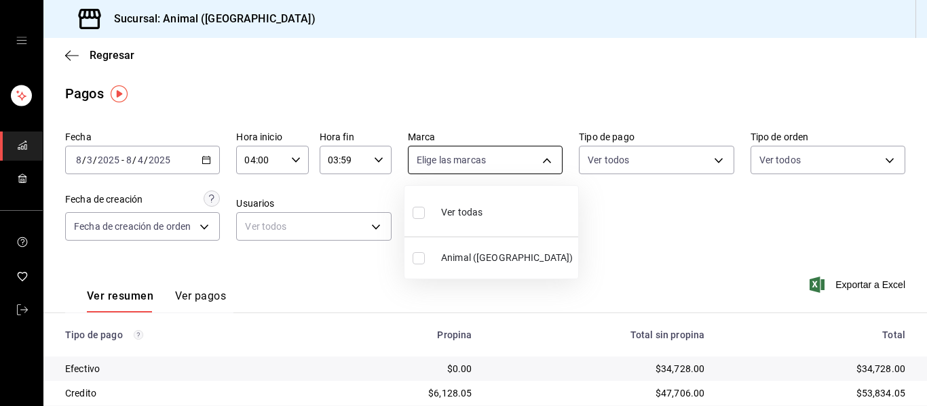
click at [544, 159] on body "Sucursal: Animal (Puebla) Regresar Pagos Fecha 2025-08-03 8 / 3 / 2025 - 2025-0…" at bounding box center [463, 203] width 927 height 406
click at [479, 213] on span "Ver todas" at bounding box center [461, 213] width 41 height 14
type input "96838179-8fbb-4073-aae3-1789726318c8"
checkbox input "true"
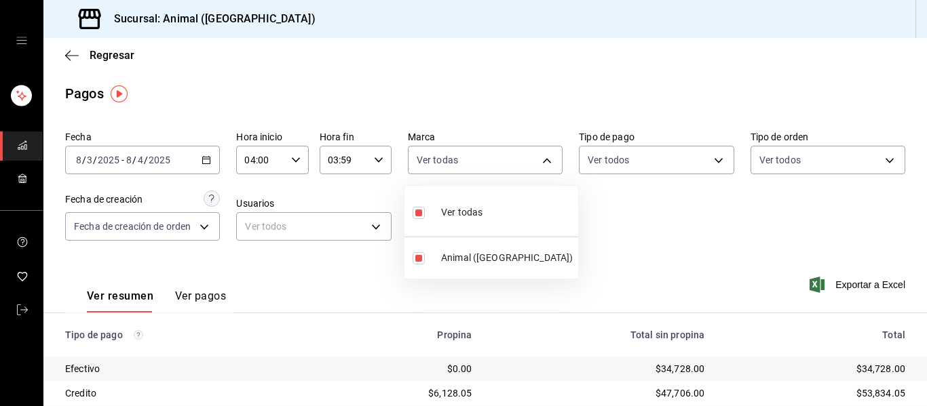
click at [611, 230] on div at bounding box center [463, 203] width 927 height 406
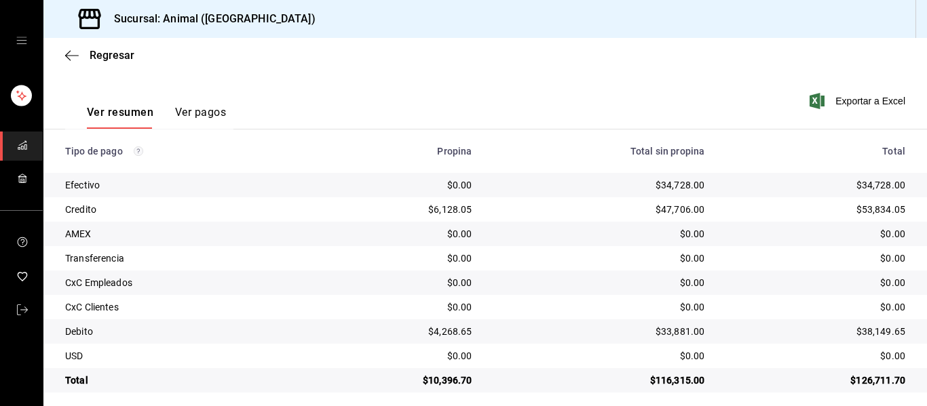
scroll to position [193, 0]
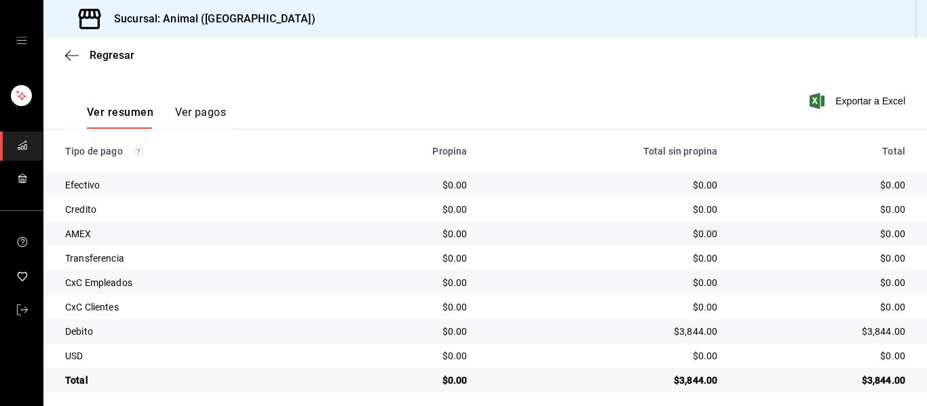
scroll to position [193, 0]
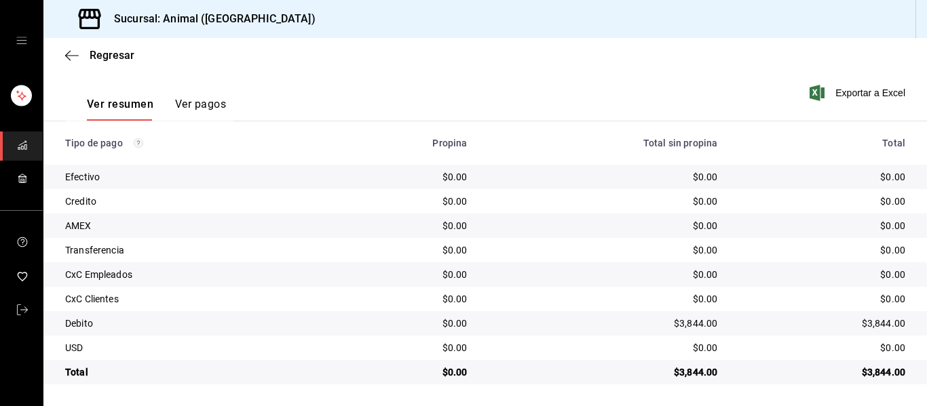
click at [601, 233] on div "$0.00" at bounding box center [603, 226] width 229 height 14
click at [765, 237] on td "$0.00" at bounding box center [827, 226] width 199 height 24
